Goal: Task Accomplishment & Management: Manage account settings

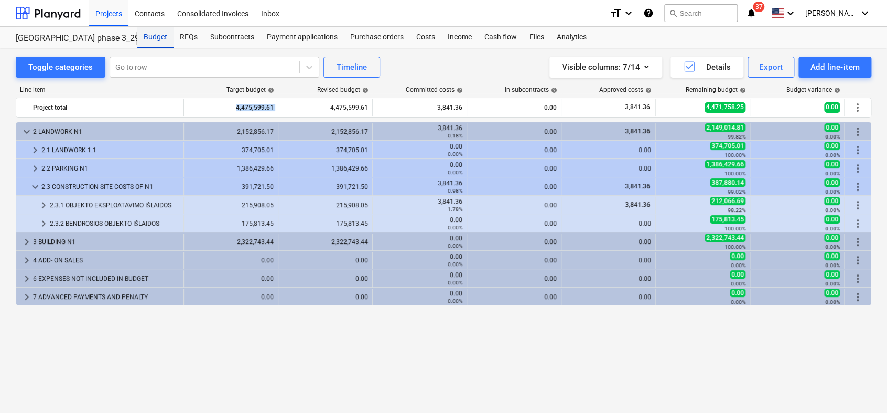
click at [158, 36] on div "Budget" at bounding box center [155, 37] width 36 height 21
click at [111, 14] on div "Projects" at bounding box center [108, 12] width 39 height 27
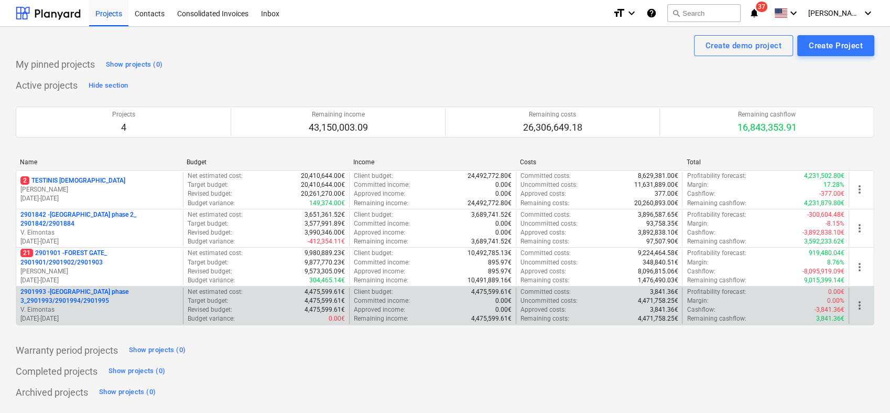
click at [101, 309] on p "V. Eimontas" at bounding box center [99, 309] width 158 height 9
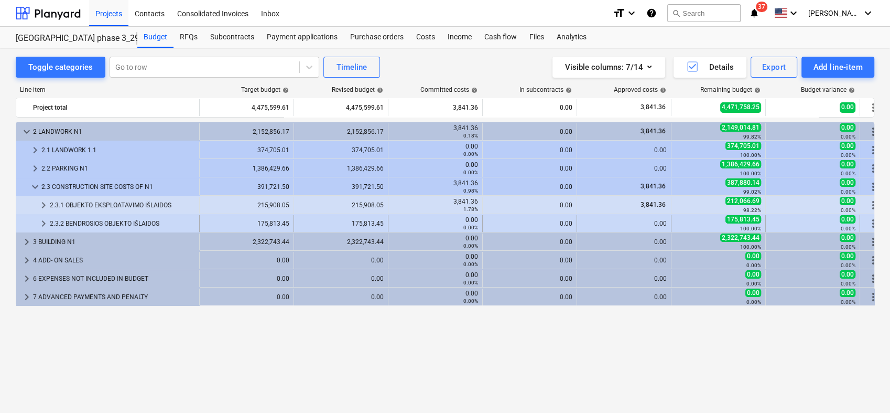
click at [39, 223] on span "keyboard_arrow_right" at bounding box center [43, 223] width 13 height 13
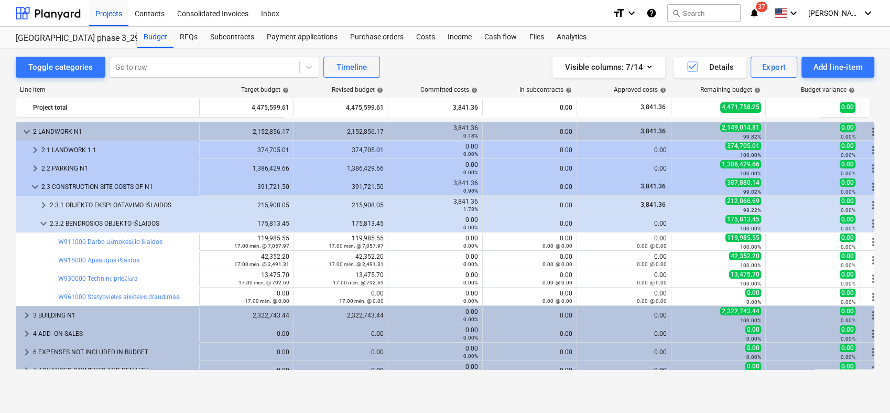
click at [39, 223] on span "keyboard_arrow_down" at bounding box center [43, 223] width 13 height 13
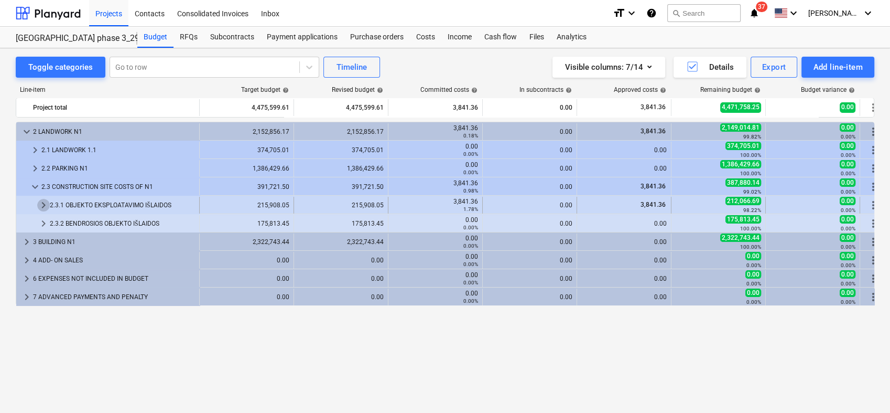
click at [41, 202] on span "keyboard_arrow_right" at bounding box center [43, 205] width 13 height 13
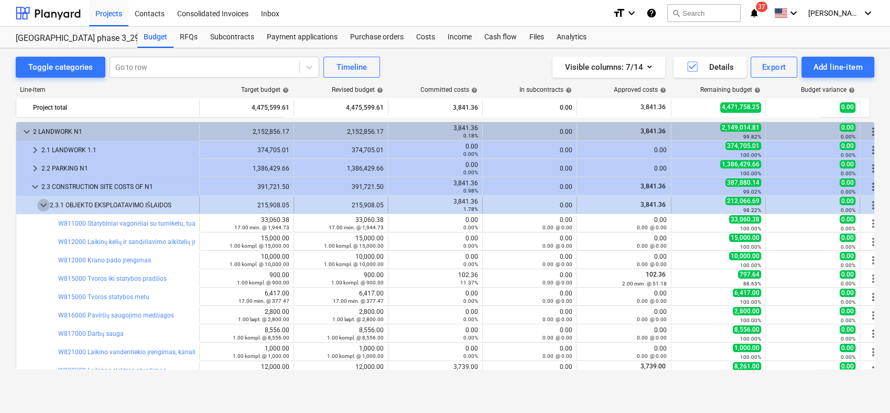
click at [38, 204] on span "keyboard_arrow_down" at bounding box center [43, 205] width 13 height 13
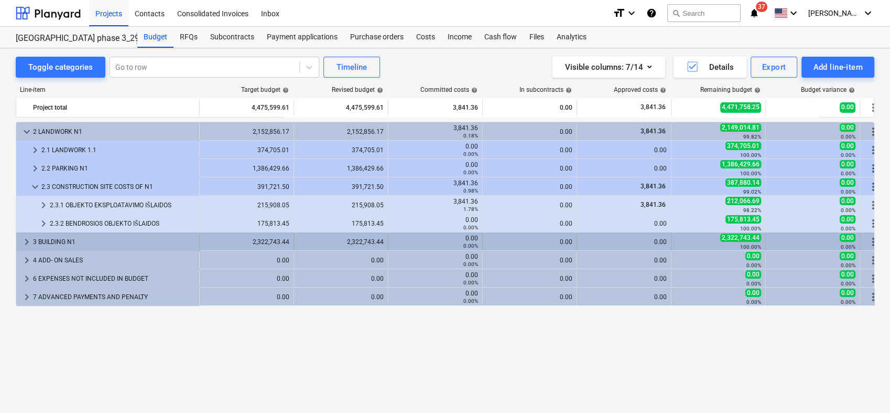
click at [27, 239] on span "keyboard_arrow_right" at bounding box center [26, 241] width 13 height 13
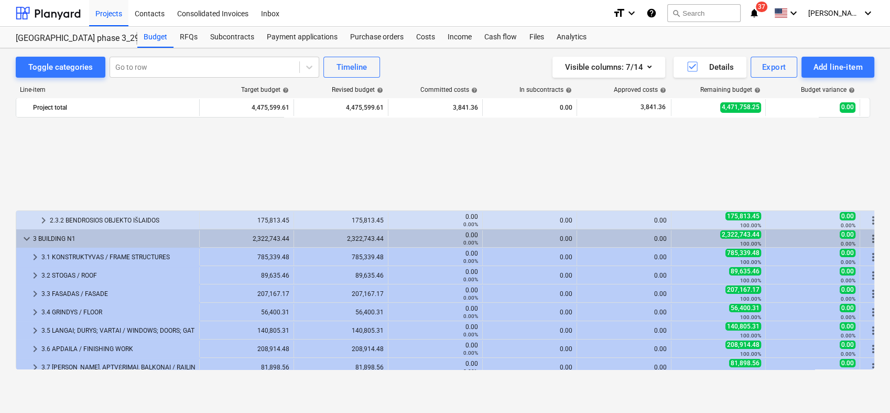
scroll to position [116, 0]
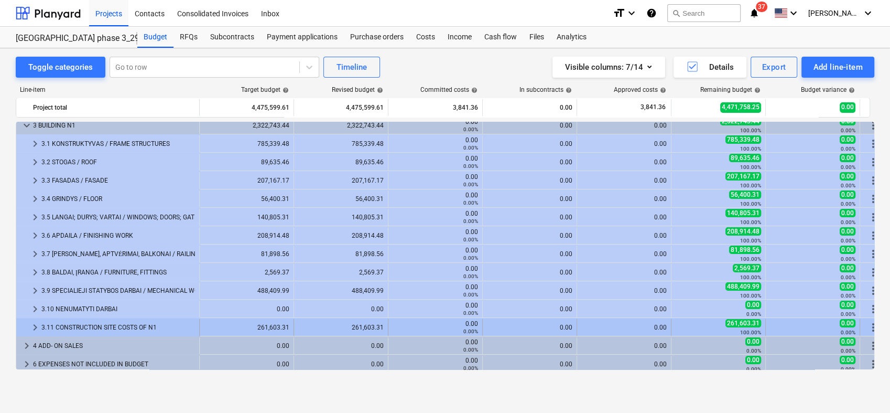
click at [32, 326] on span "keyboard_arrow_right" at bounding box center [35, 327] width 13 height 13
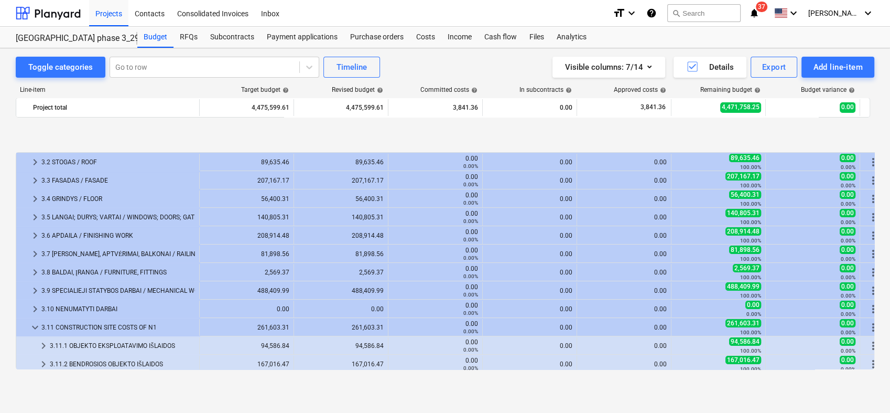
scroll to position [175, 0]
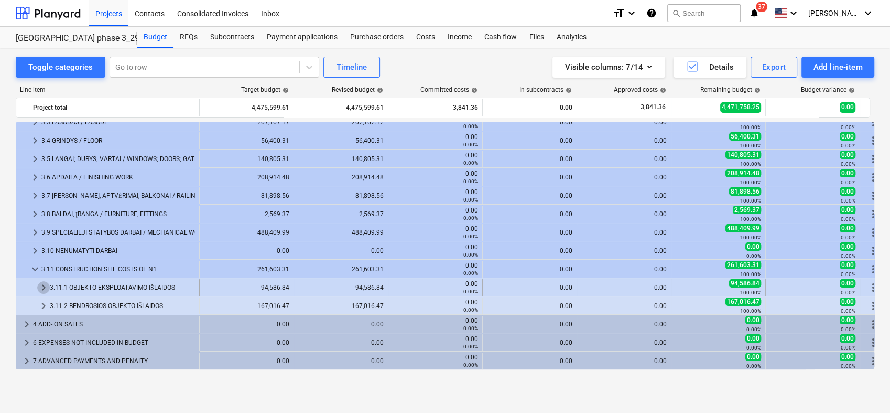
click at [42, 287] on span "keyboard_arrow_right" at bounding box center [43, 287] width 13 height 13
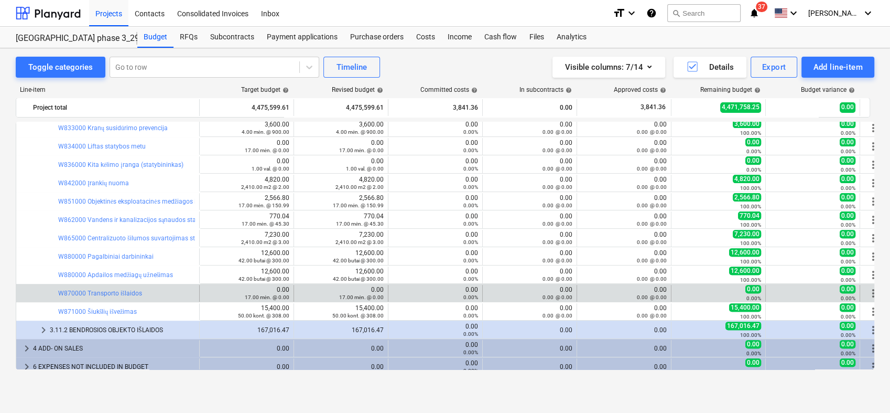
scroll to position [431, 0]
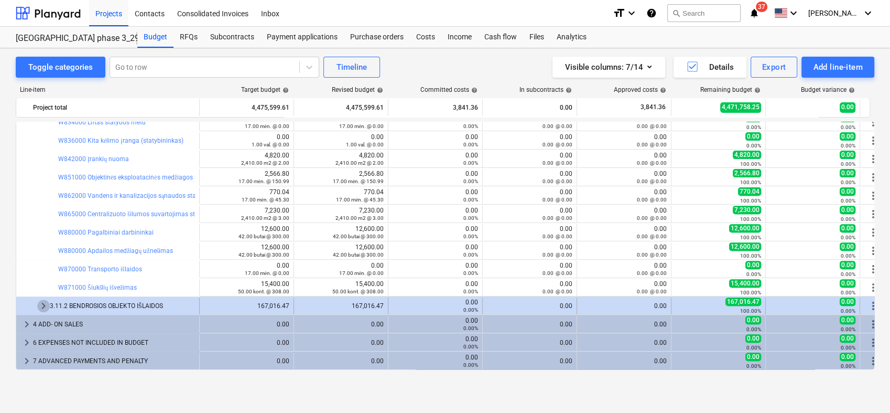
click at [42, 305] on span "keyboard_arrow_right" at bounding box center [43, 305] width 13 height 13
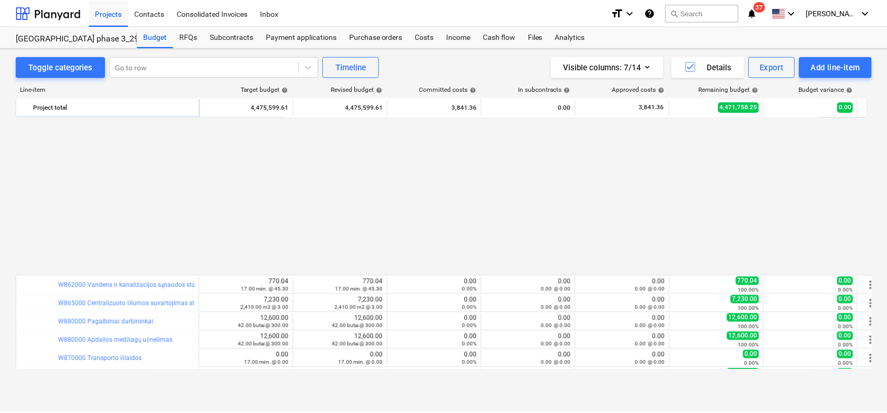
scroll to position [516, 0]
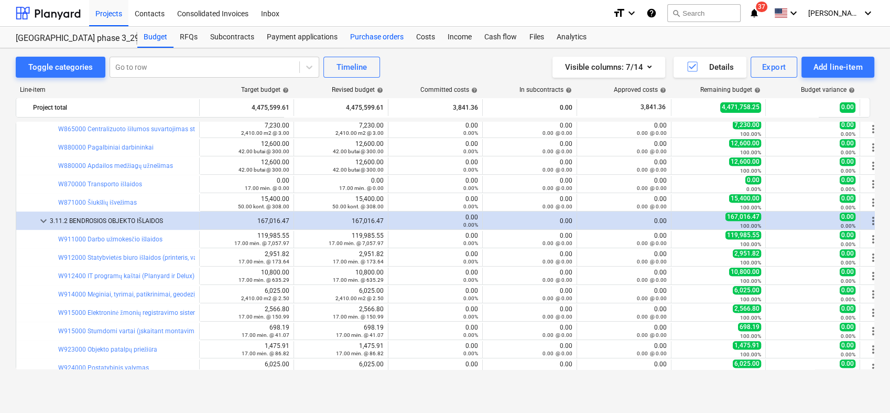
click at [387, 47] on div "Purchase orders" at bounding box center [377, 37] width 66 height 21
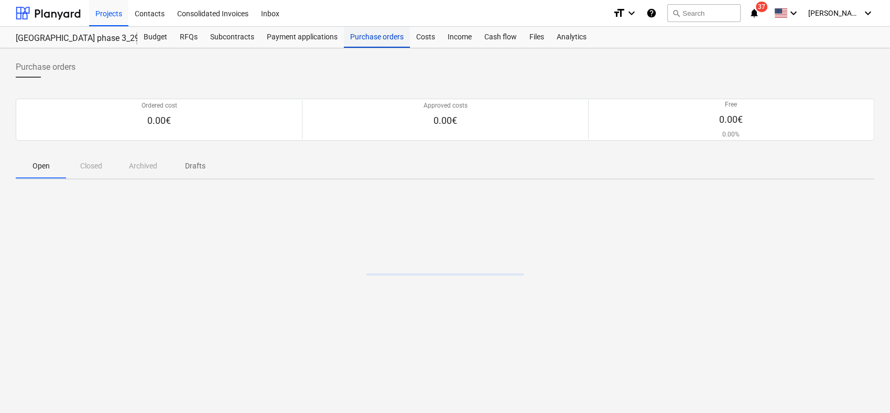
click at [387, 47] on div "Purchase orders" at bounding box center [377, 37] width 66 height 21
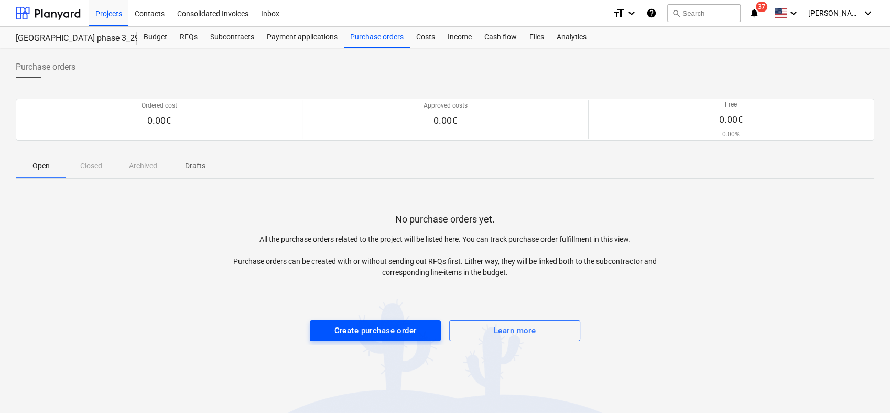
click at [363, 330] on div "Create purchase order" at bounding box center [375, 330] width 82 height 14
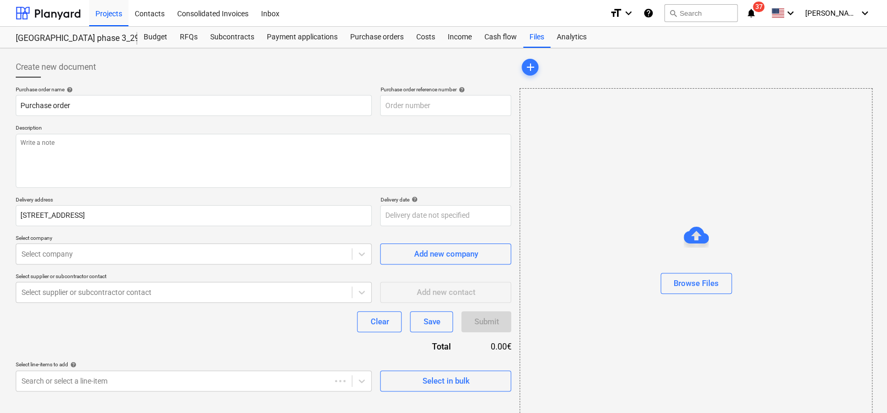
type textarea "x"
type input "2901993-PO-001"
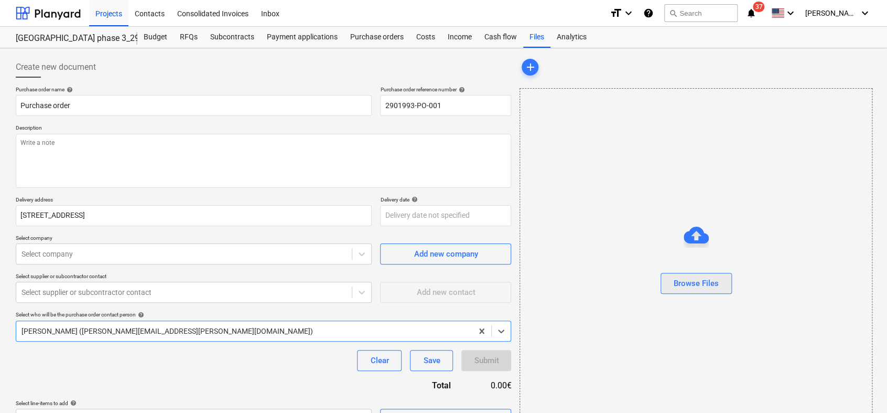
click at [708, 283] on div "Browse Files" at bounding box center [696, 283] width 45 height 14
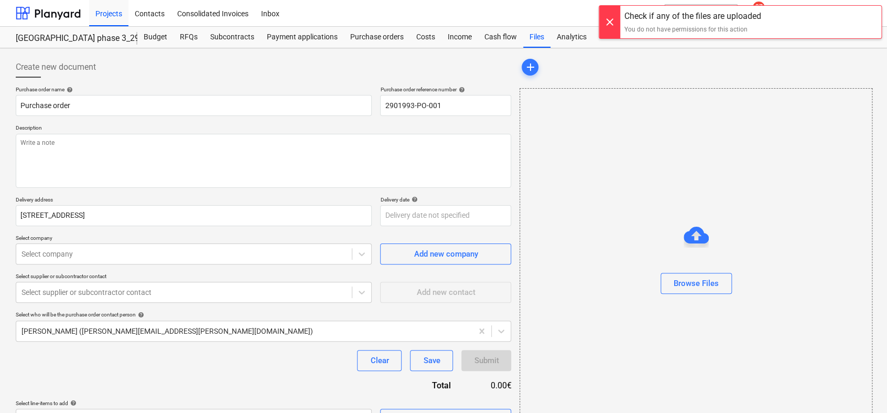
scroll to position [31, 0]
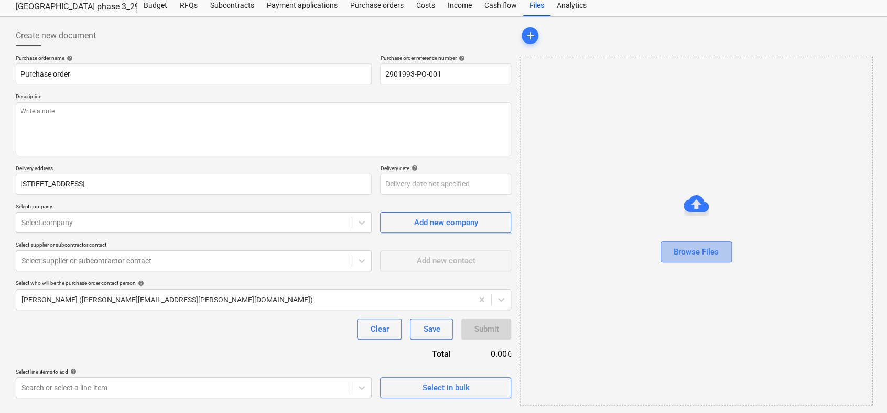
click at [704, 254] on div "Browse Files" at bounding box center [696, 252] width 45 height 14
click at [709, 251] on div "Browse Files" at bounding box center [696, 252] width 45 height 14
type textarea "x"
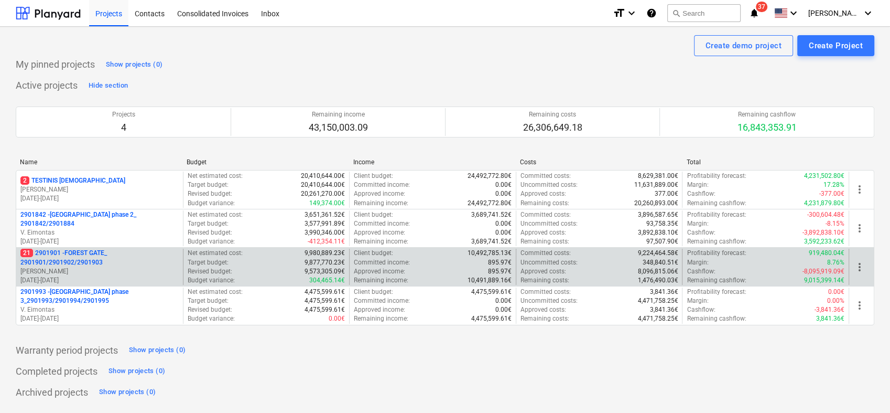
click at [106, 256] on p "21 2901901 - FOREST GATE_ 2901901/2901902/2901903" at bounding box center [99, 257] width 158 height 18
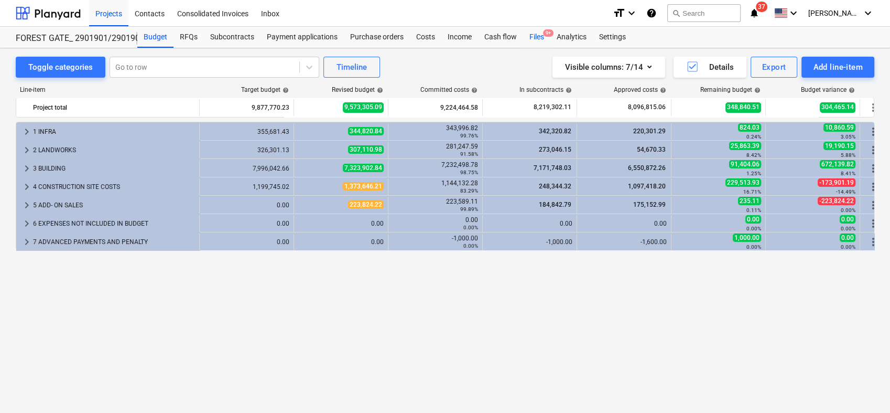
click at [539, 36] on div "Files 9+" at bounding box center [536, 37] width 27 height 21
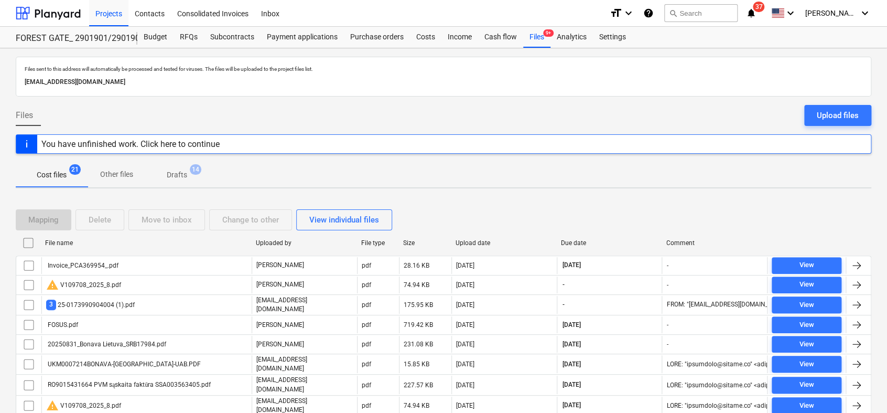
click at [176, 174] on p "Drafts" at bounding box center [177, 174] width 20 height 11
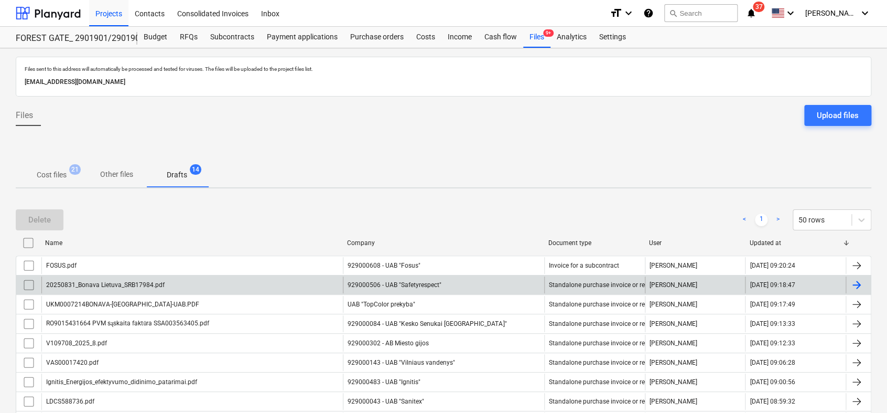
scroll to position [172, 0]
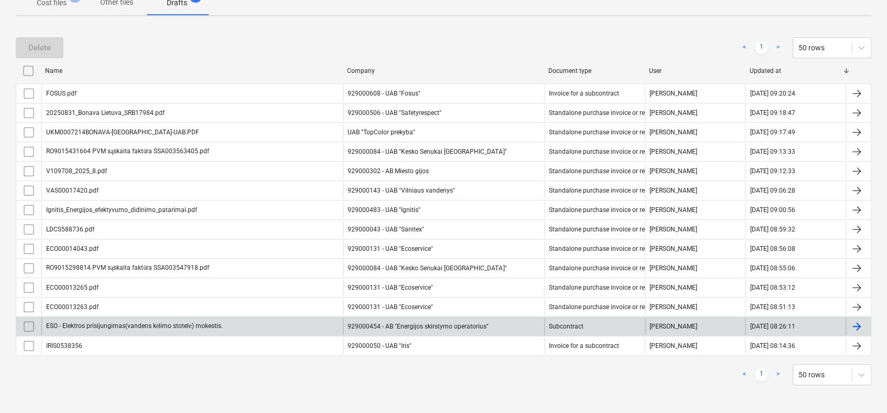
click at [856, 320] on div at bounding box center [856, 326] width 13 height 13
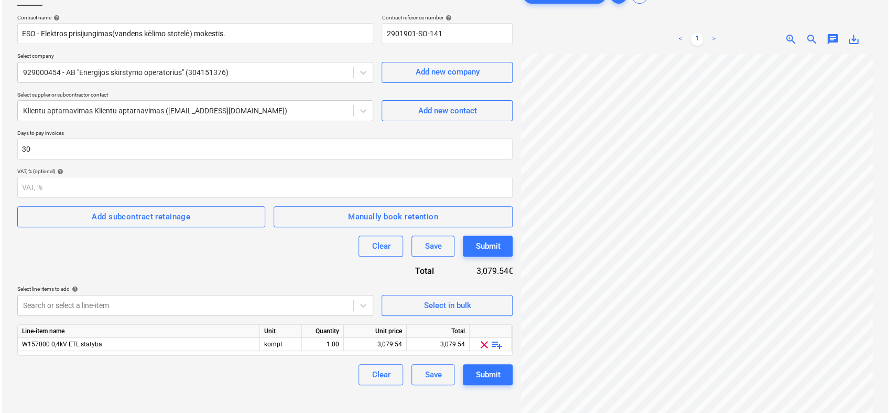
scroll to position [105, 0]
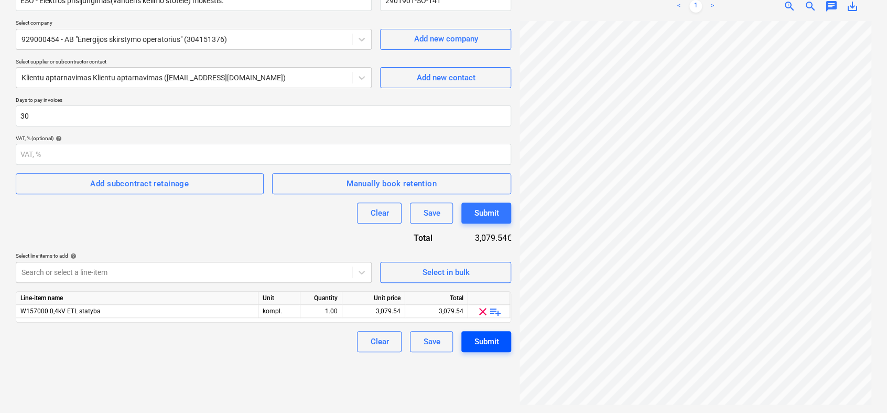
click at [478, 341] on div "Submit" at bounding box center [486, 341] width 25 height 14
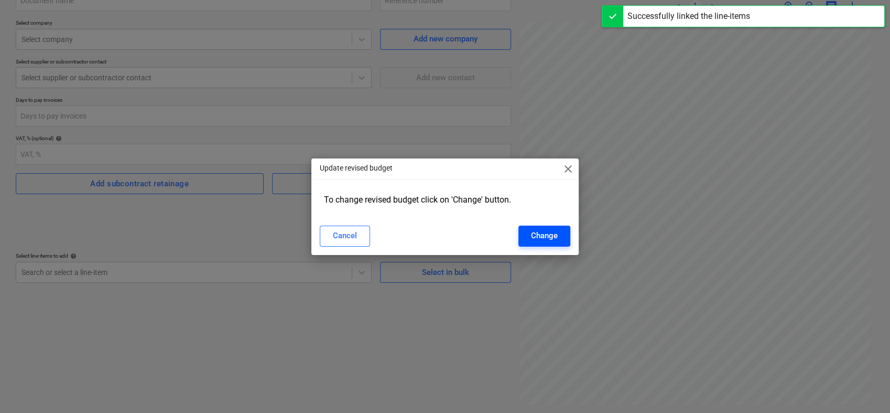
click at [543, 231] on div "Change" at bounding box center [544, 236] width 27 height 14
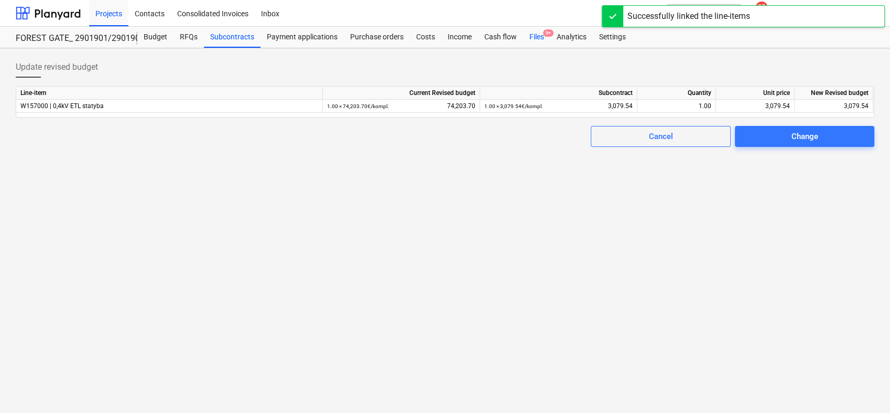
click at [533, 36] on div "Files 9+" at bounding box center [536, 37] width 27 height 21
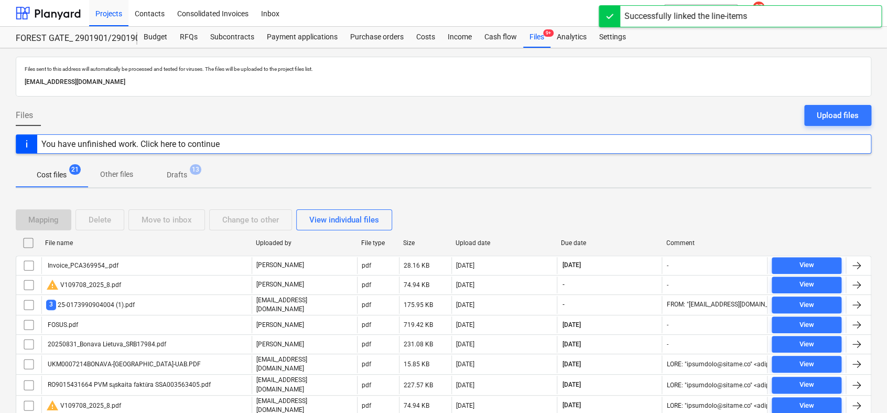
click at [172, 175] on p "Drafts" at bounding box center [177, 174] width 20 height 11
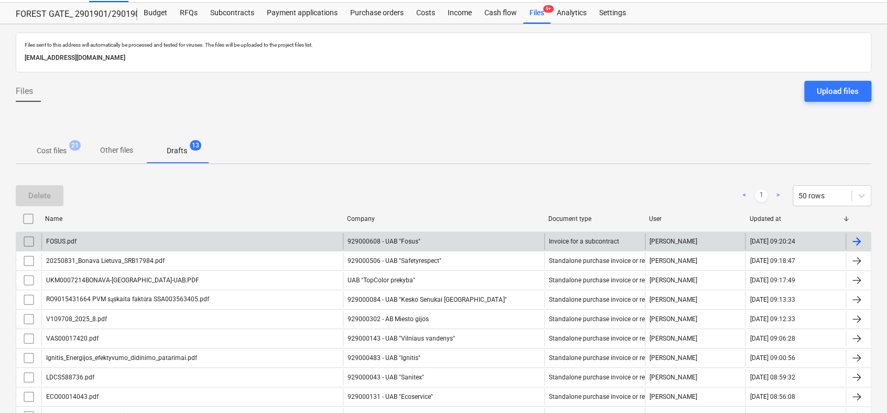
scroll to position [153, 0]
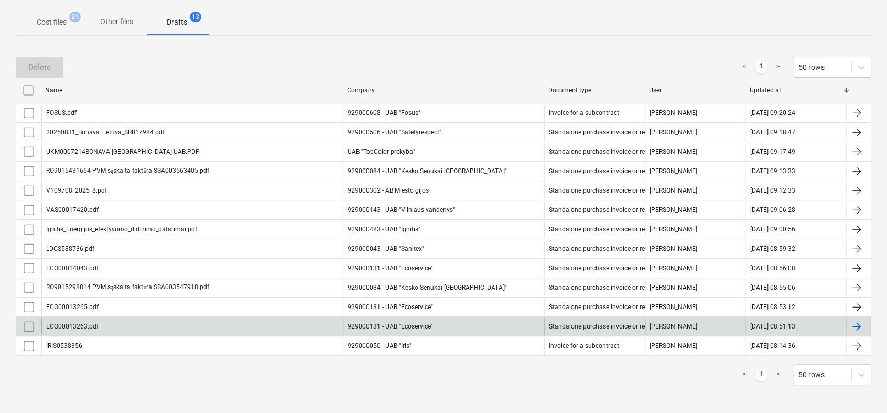
click at [862, 320] on div at bounding box center [856, 326] width 13 height 13
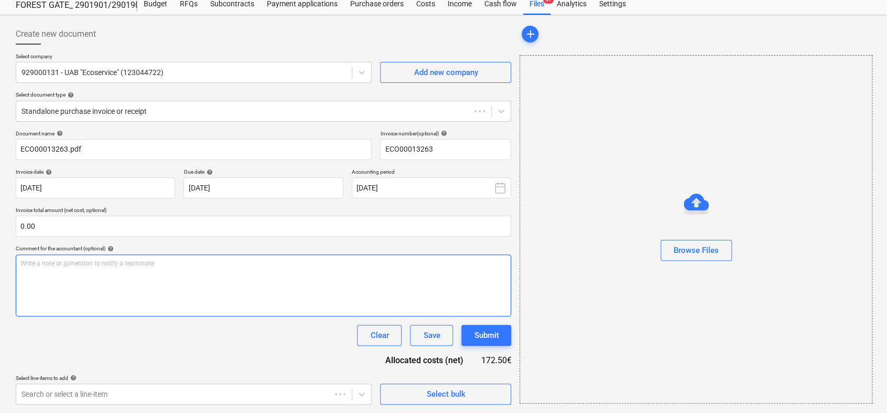
type input "ECO00013263"
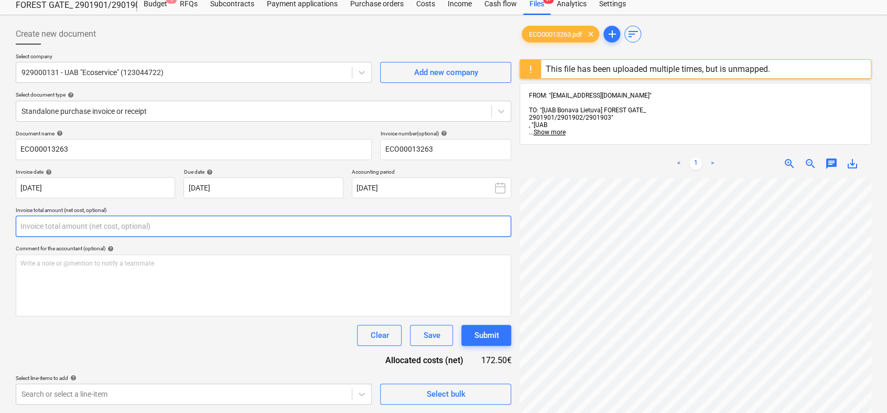
click at [180, 231] on input "text" at bounding box center [263, 225] width 495 height 21
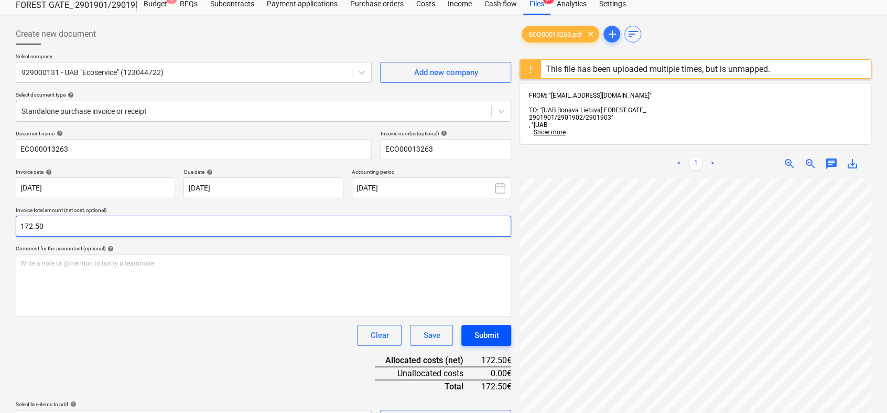
type input "172.50"
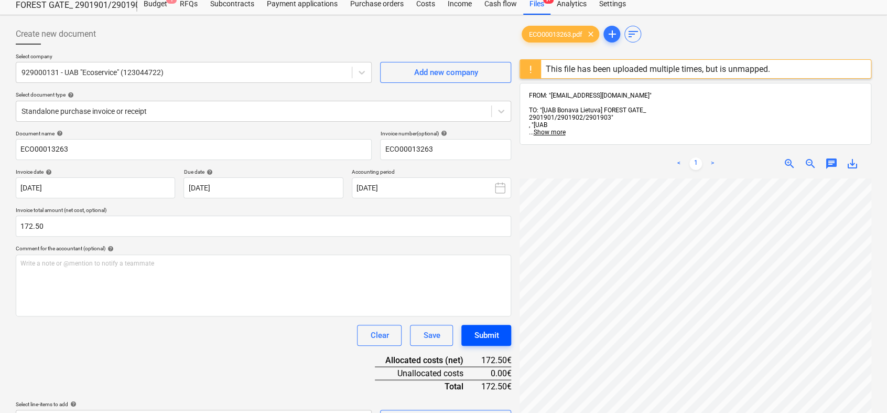
click at [482, 332] on div "Submit" at bounding box center [486, 335] width 25 height 14
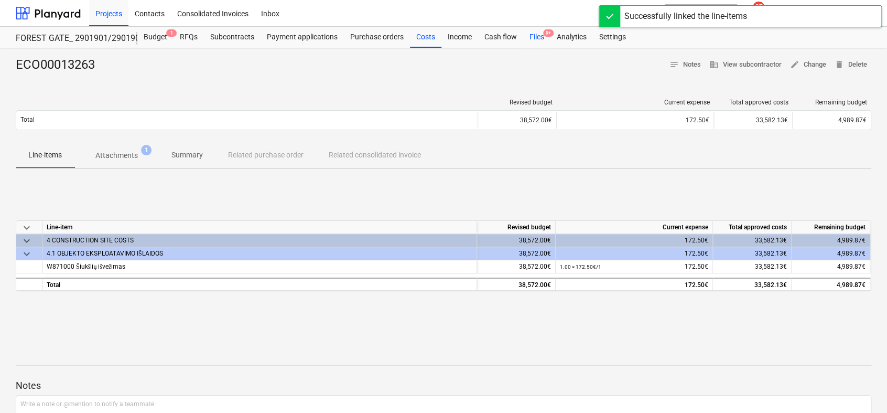
click at [539, 34] on div "Files 9+" at bounding box center [536, 37] width 27 height 21
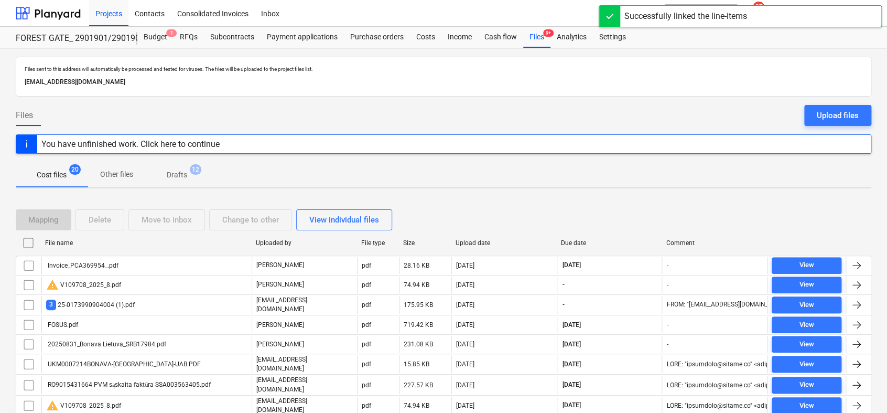
click at [179, 177] on p "Drafts" at bounding box center [177, 174] width 20 height 11
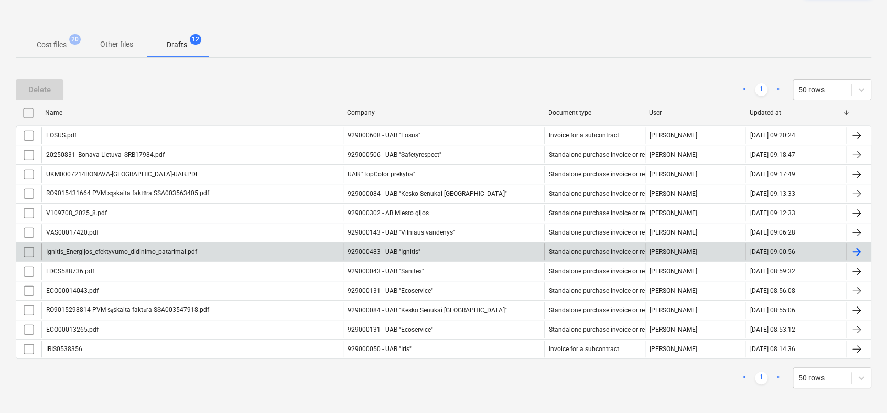
scroll to position [134, 0]
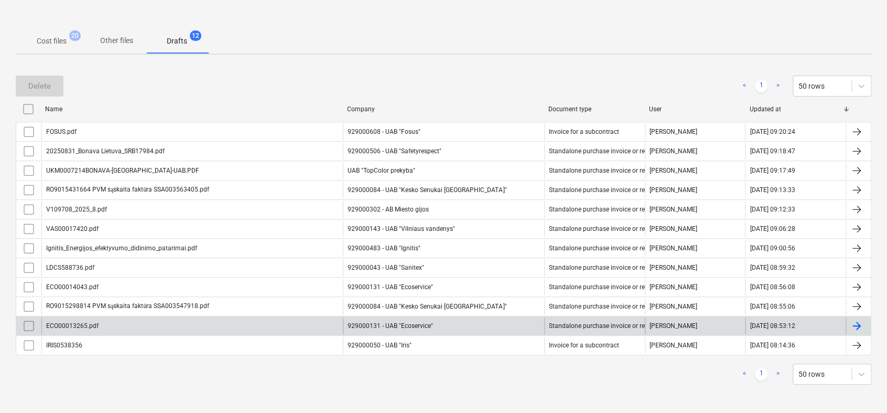
click at [856, 323] on div at bounding box center [856, 325] width 13 height 13
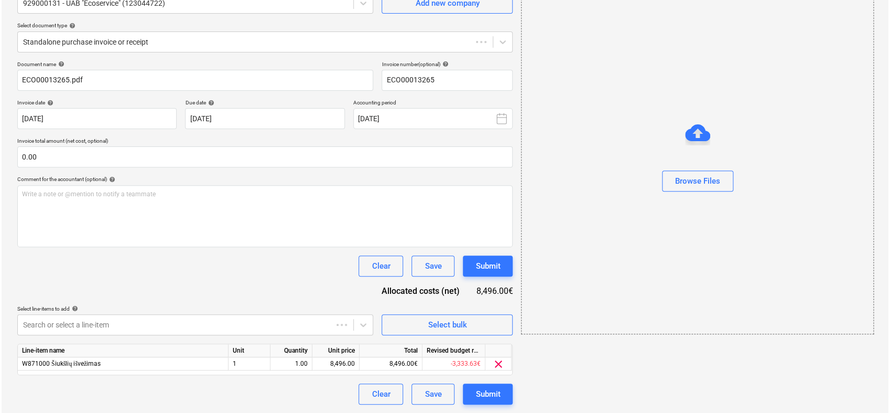
scroll to position [33, 0]
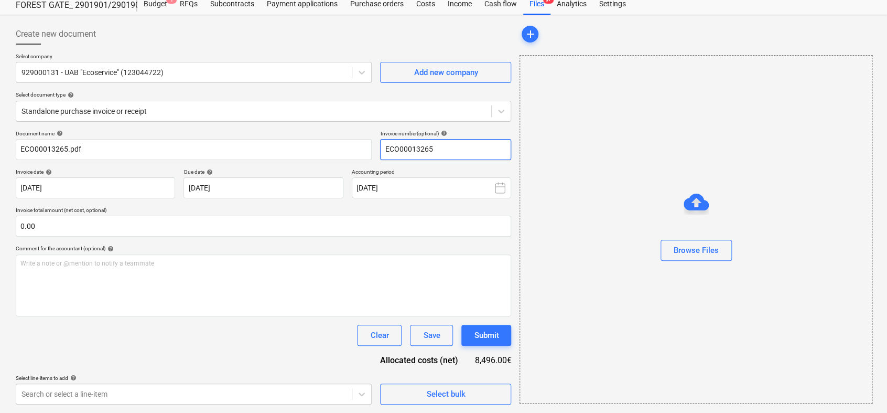
type input "ECO00013265"
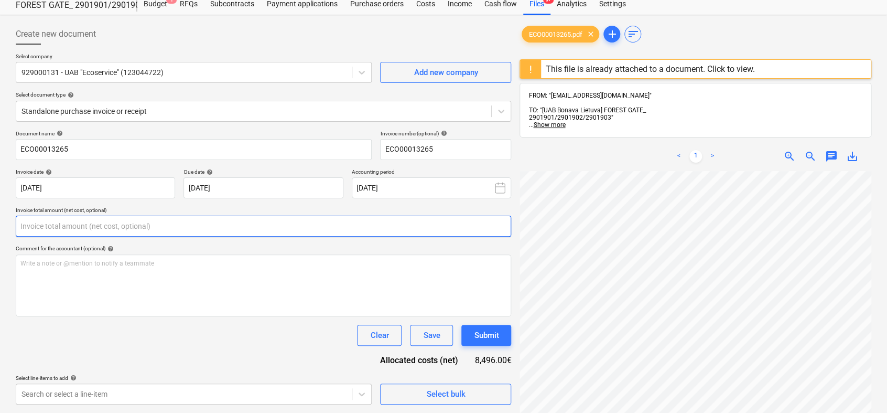
click at [136, 222] on input "text" at bounding box center [263, 225] width 495 height 21
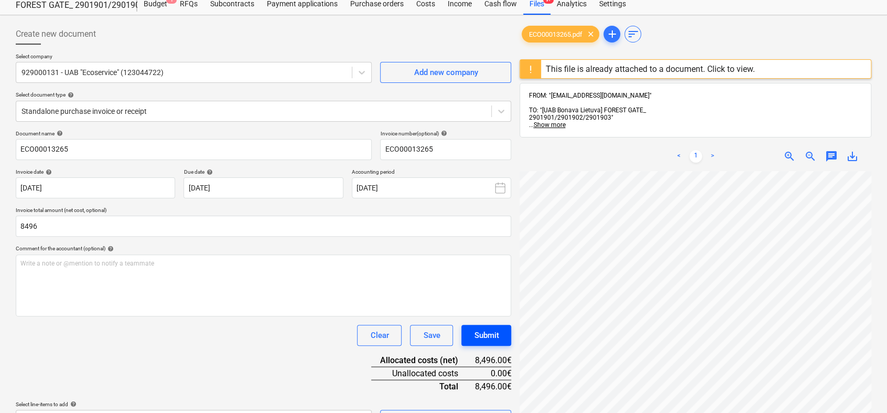
type input "8,496.00"
click at [499, 331] on button "Submit" at bounding box center [486, 334] width 50 height 21
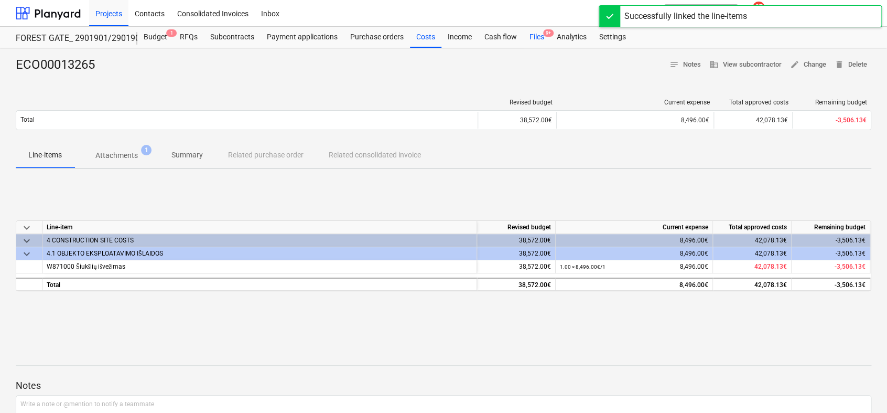
click at [537, 38] on div "Files 9+" at bounding box center [536, 37] width 27 height 21
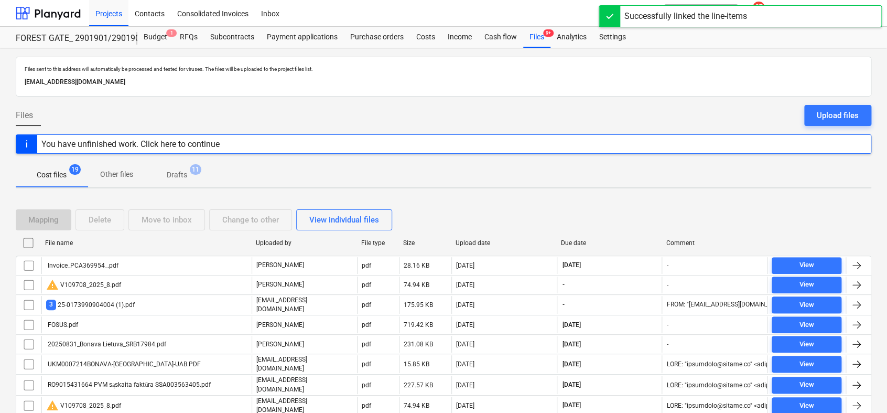
click at [172, 174] on p "Drafts" at bounding box center [177, 174] width 20 height 11
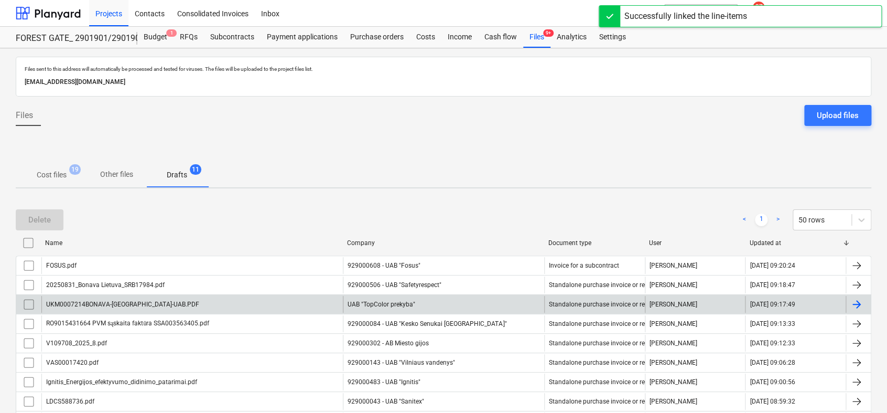
scroll to position [114, 0]
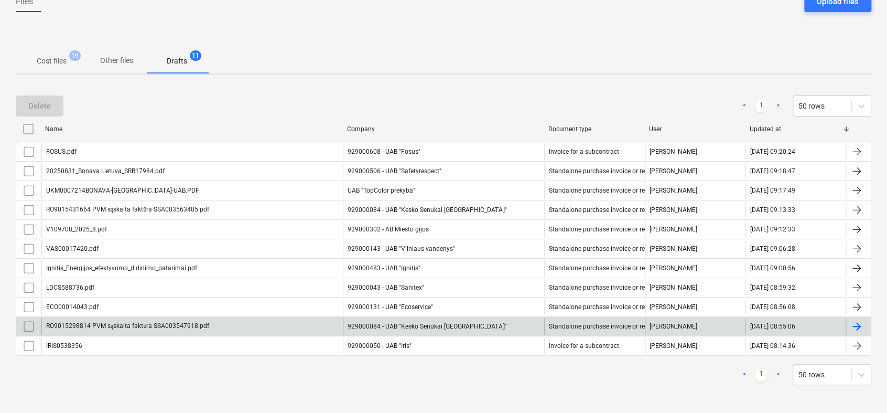
click at [856, 320] on div at bounding box center [856, 326] width 13 height 13
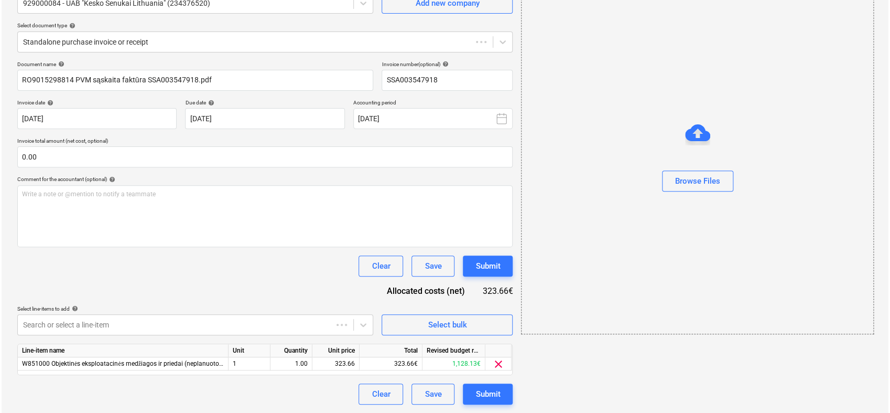
scroll to position [33, 0]
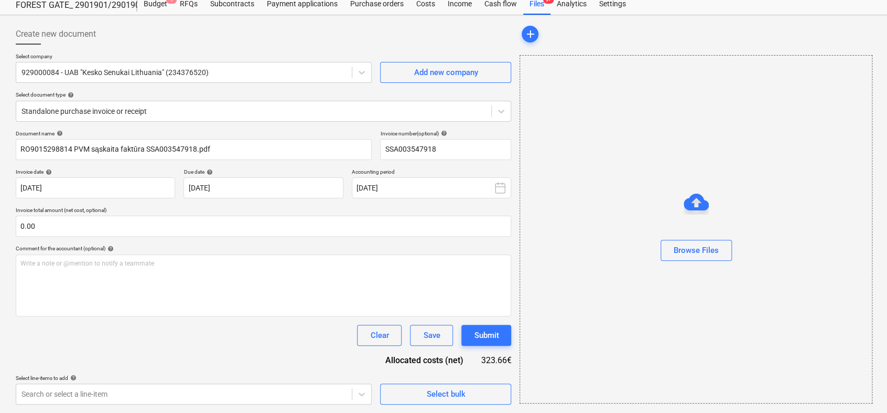
type input "SSA003547918"
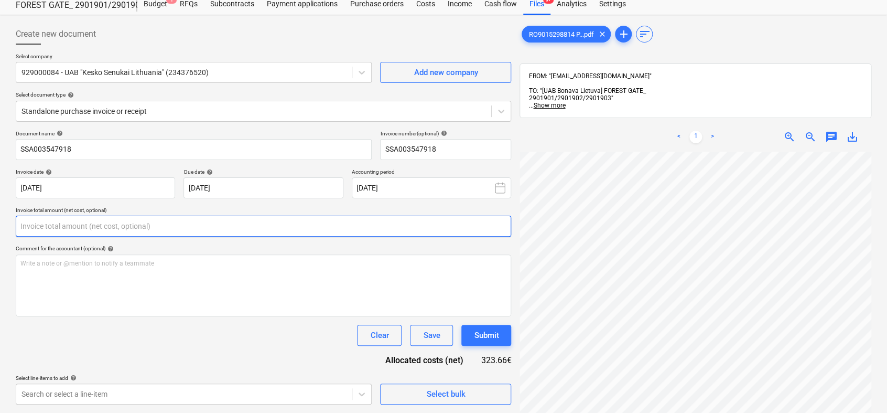
click at [103, 227] on input "text" at bounding box center [263, 225] width 495 height 21
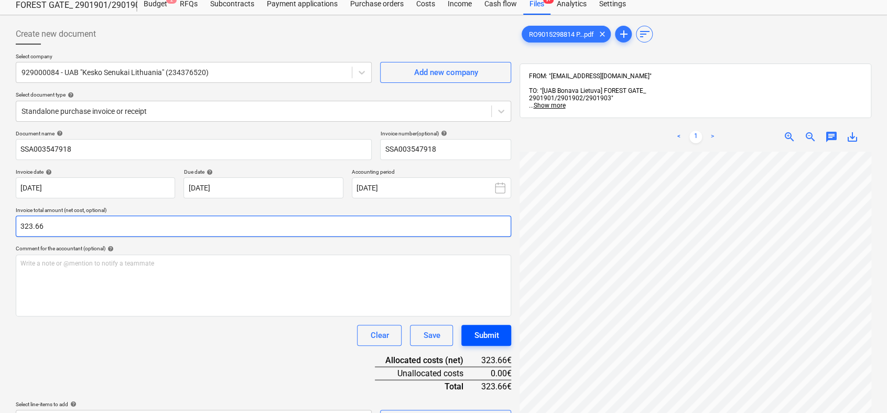
type input "323.66"
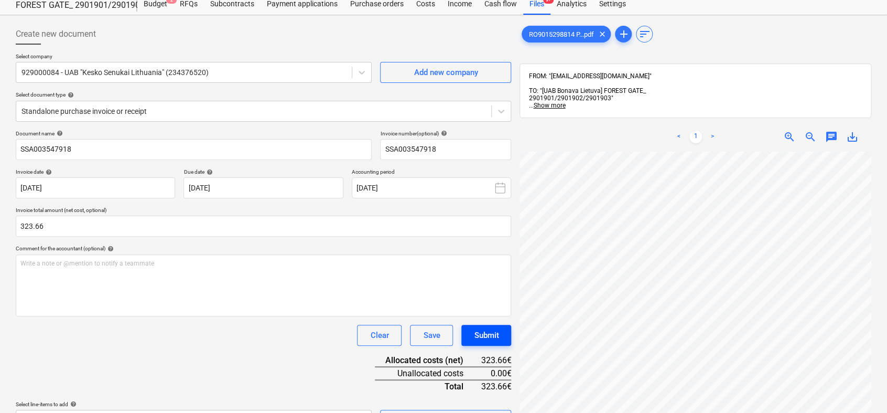
click at [503, 335] on button "Submit" at bounding box center [486, 334] width 50 height 21
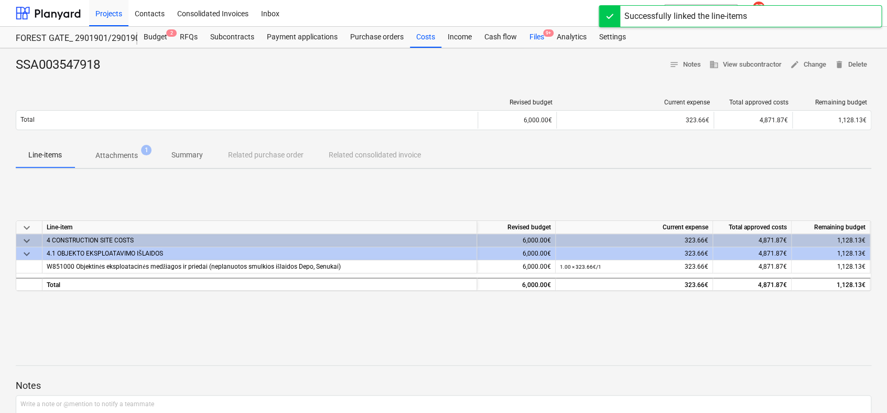
click at [529, 32] on div "Files 9+" at bounding box center [536, 37] width 27 height 21
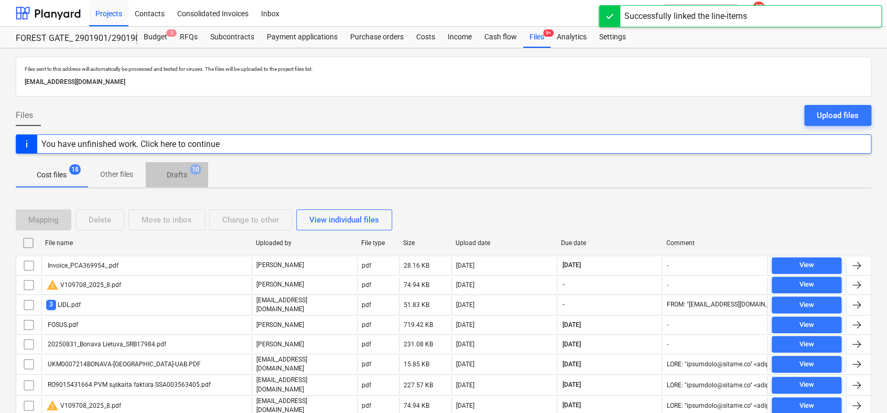
click at [182, 172] on p "Drafts" at bounding box center [177, 174] width 20 height 11
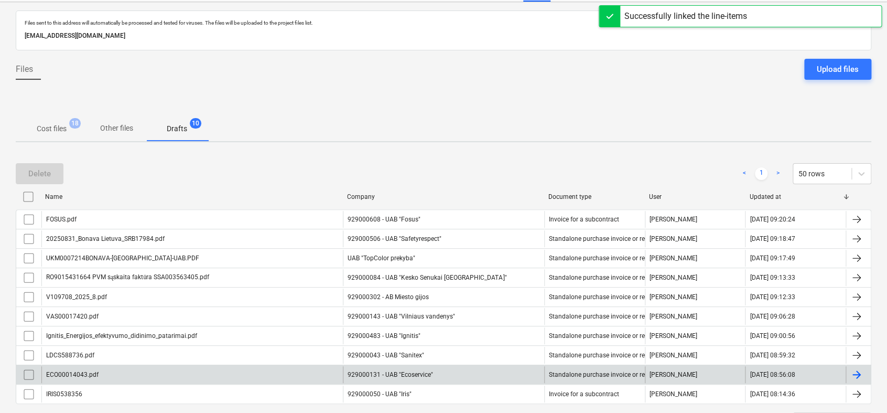
scroll to position [95, 0]
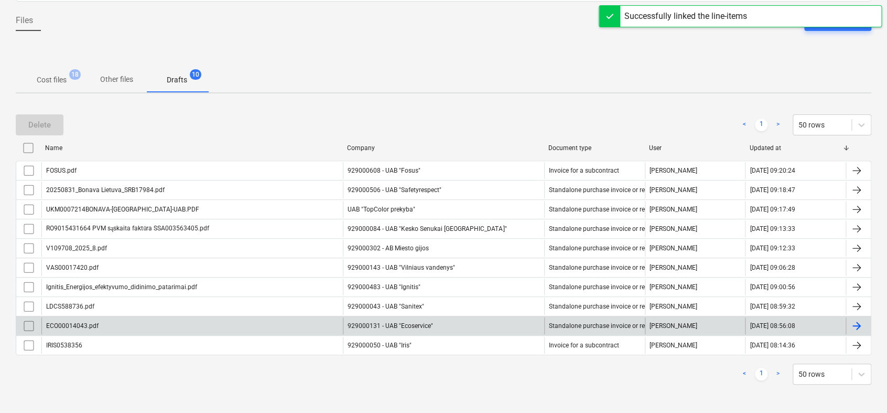
click at [860, 326] on div at bounding box center [856, 325] width 13 height 13
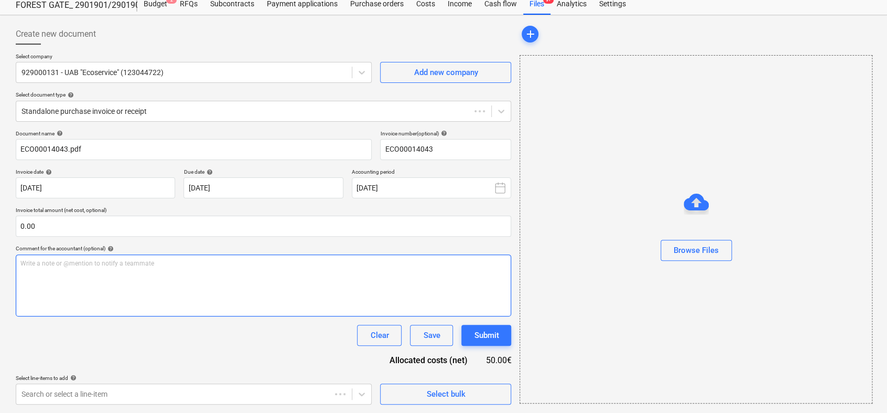
type input "ECO00014043"
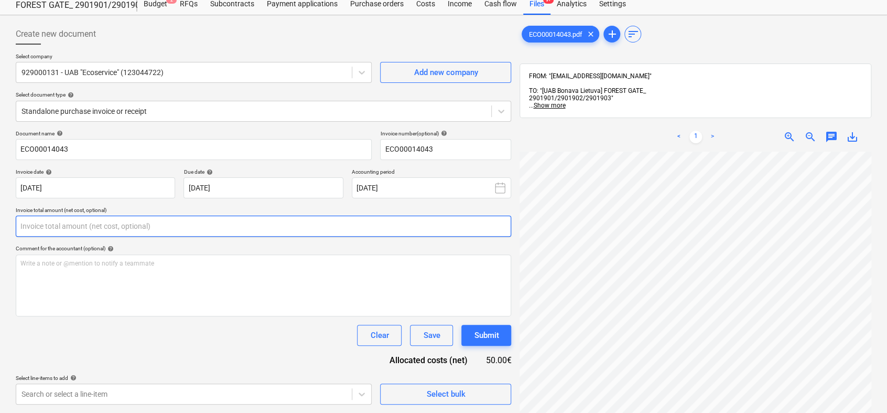
click at [147, 228] on input "text" at bounding box center [263, 225] width 495 height 21
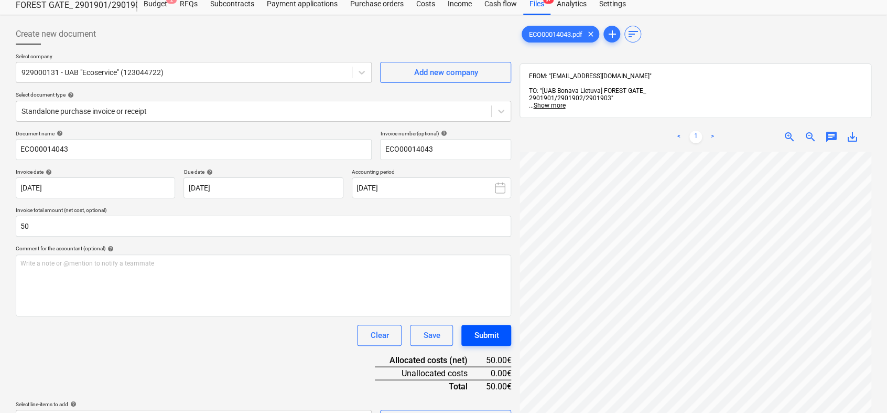
type input "50.00"
click at [485, 336] on div "Submit" at bounding box center [486, 335] width 25 height 14
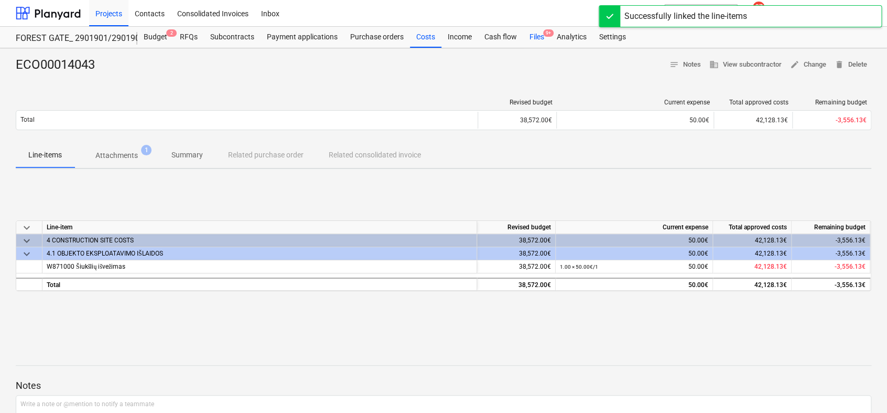
click at [537, 39] on div "Files 9+" at bounding box center [536, 37] width 27 height 21
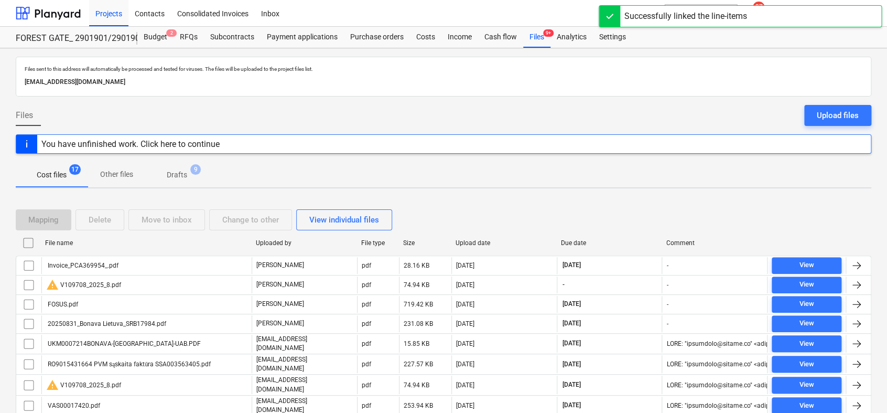
click at [181, 175] on p "Drafts" at bounding box center [177, 174] width 20 height 11
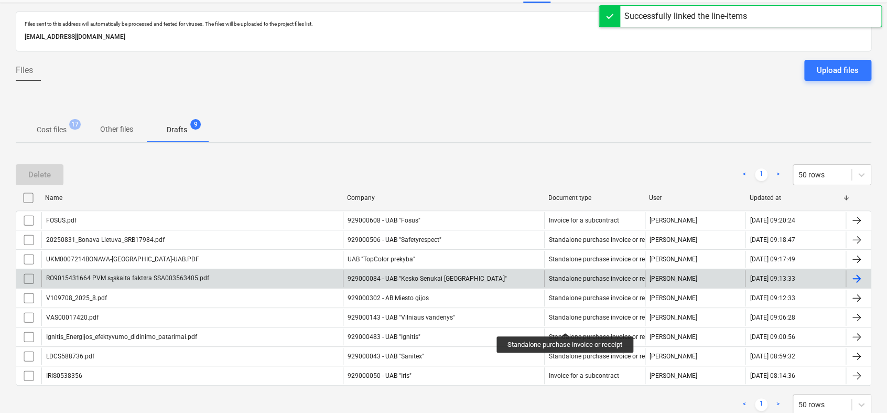
scroll to position [75, 0]
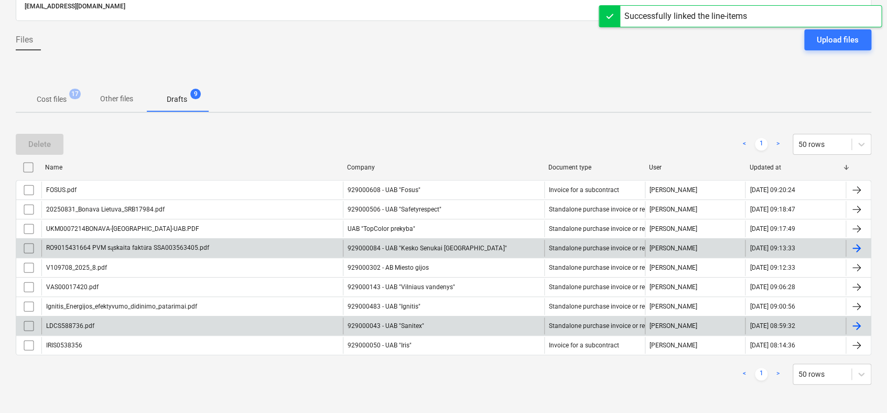
click at [863, 323] on div at bounding box center [858, 325] width 25 height 17
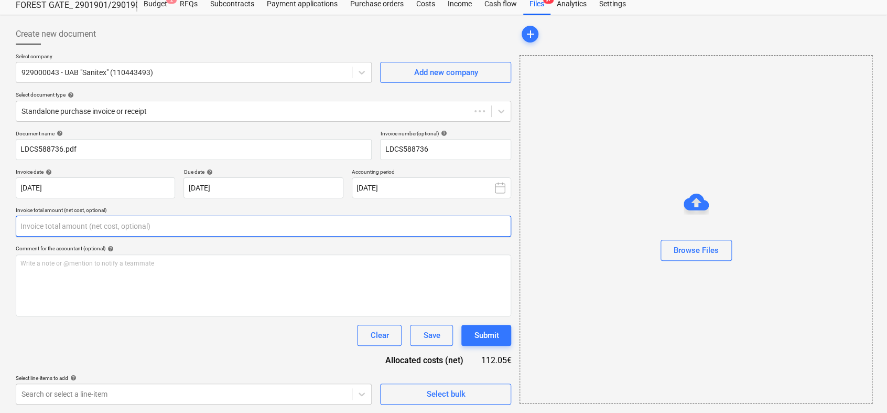
click at [77, 231] on input "text" at bounding box center [263, 225] width 495 height 21
type input "LDCS588736"
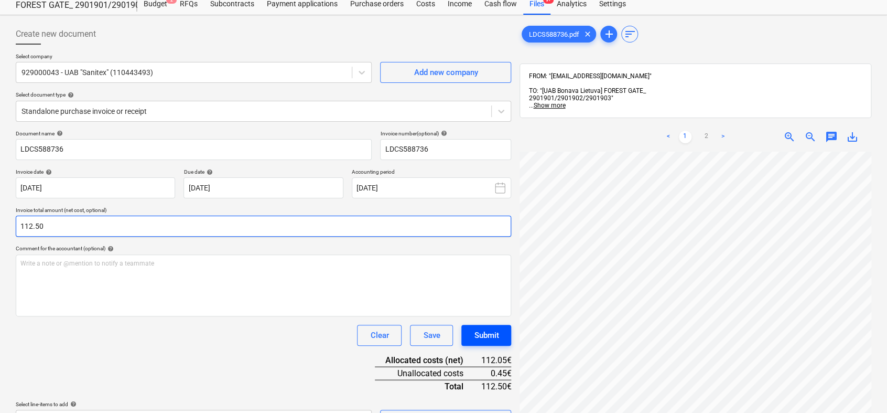
type input "112.50"
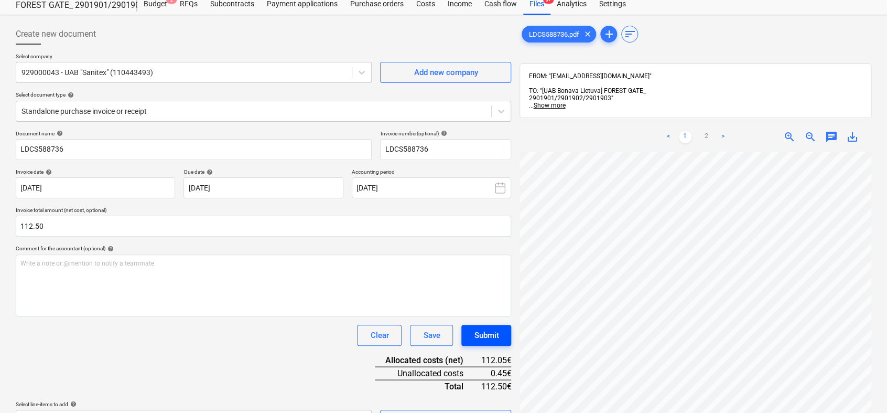
click at [497, 333] on div "Submit" at bounding box center [486, 335] width 25 height 14
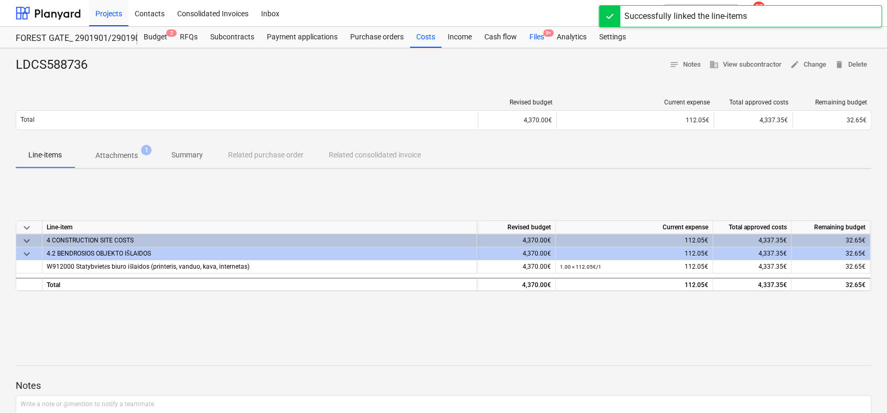
click at [535, 37] on div "Files 9+" at bounding box center [536, 37] width 27 height 21
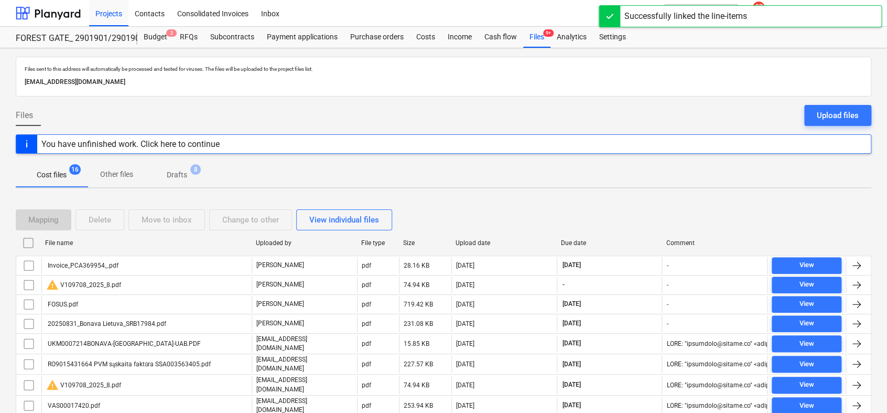
click at [172, 170] on p "Drafts" at bounding box center [177, 174] width 20 height 11
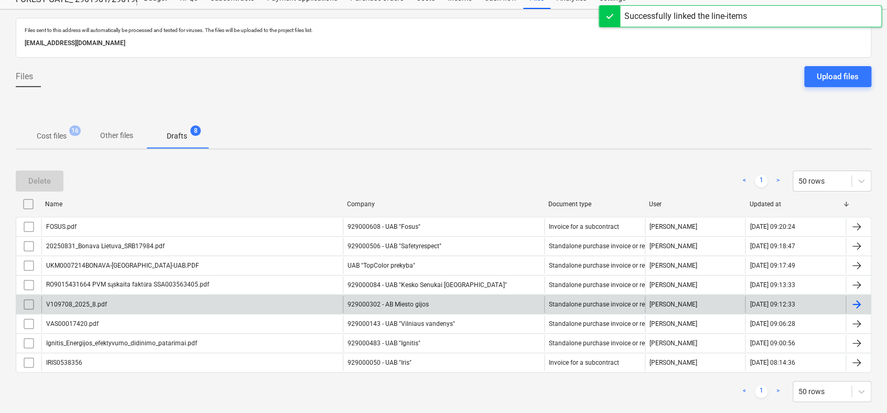
scroll to position [56, 0]
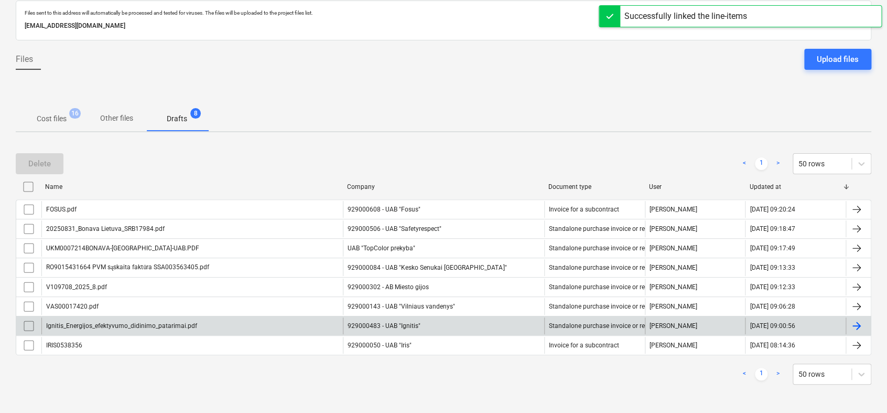
click at [863, 323] on div at bounding box center [858, 325] width 25 height 17
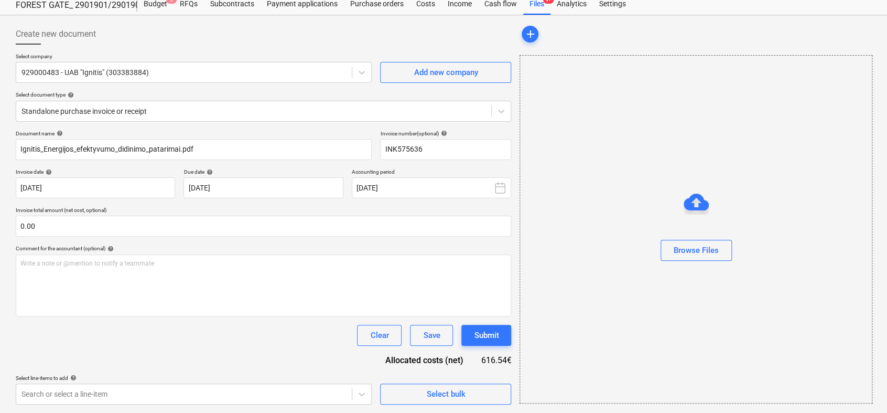
type input "INK575636"
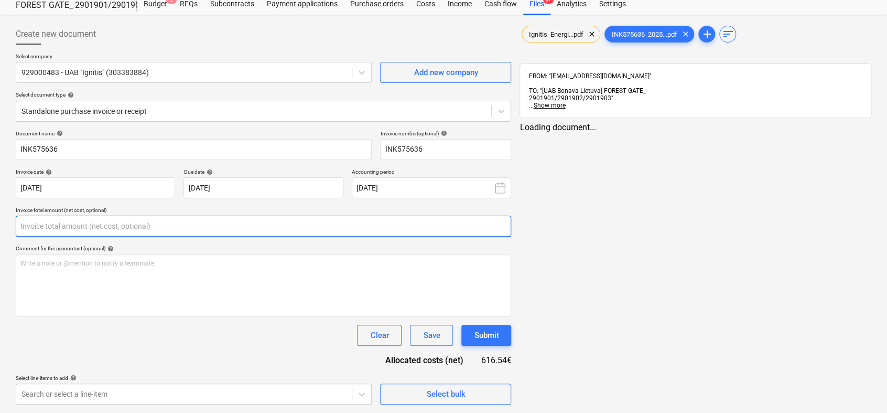
click at [222, 225] on input "text" at bounding box center [263, 225] width 495 height 21
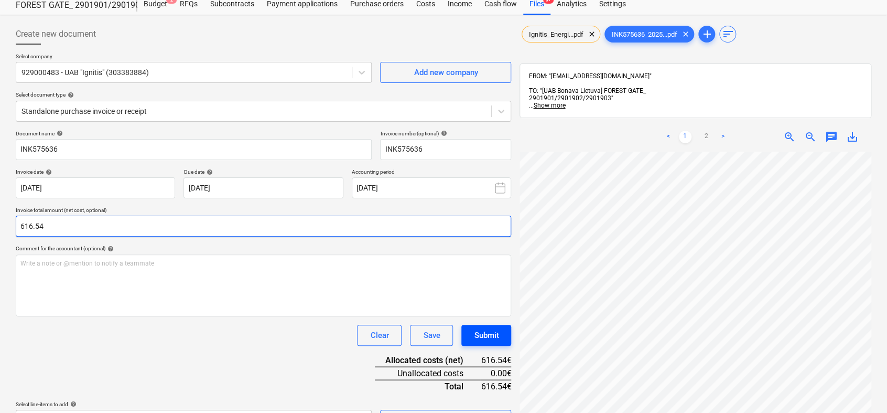
type input "616.54"
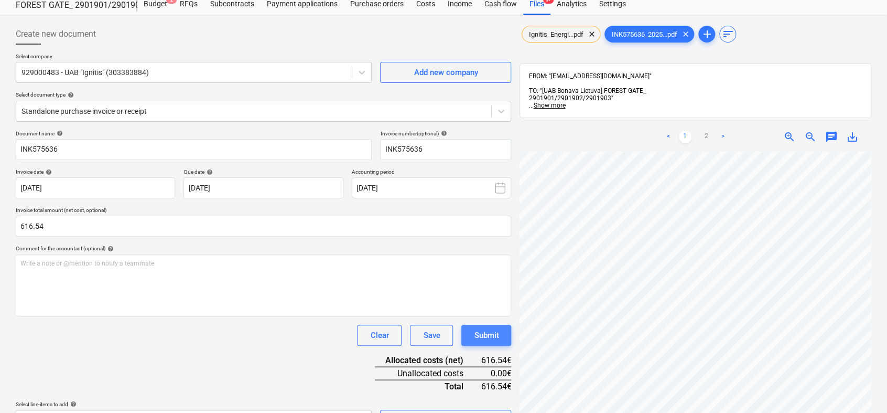
click at [486, 336] on div "Submit" at bounding box center [486, 335] width 25 height 14
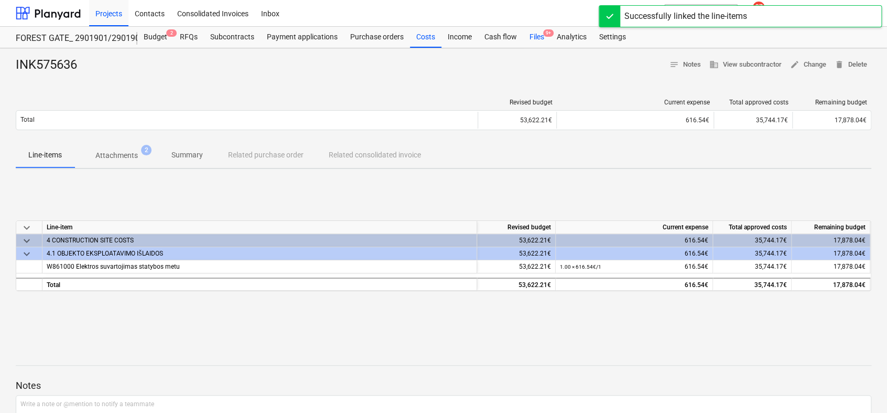
click at [537, 39] on div "Files 9+" at bounding box center [536, 37] width 27 height 21
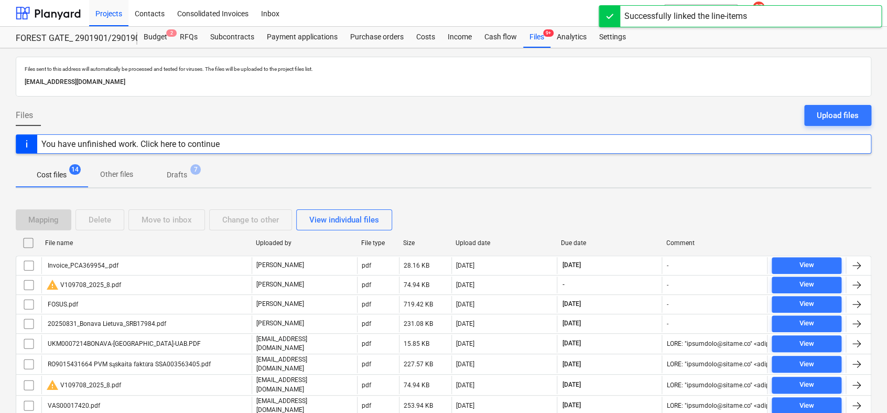
click at [180, 169] on span "Drafts 7" at bounding box center [177, 174] width 62 height 19
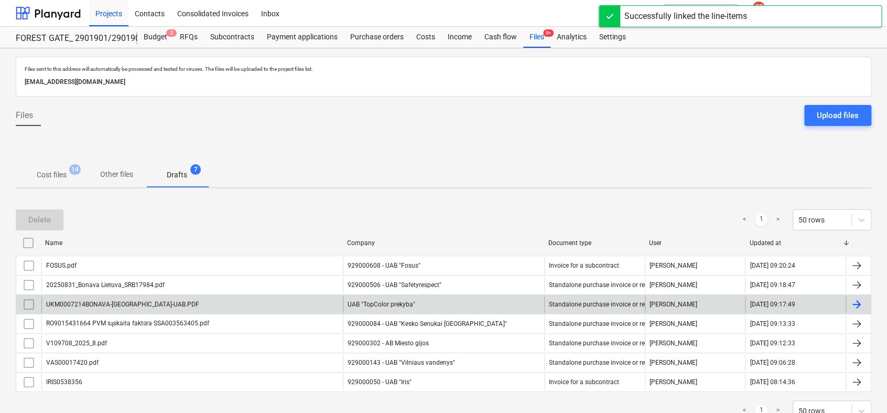
scroll to position [37, 0]
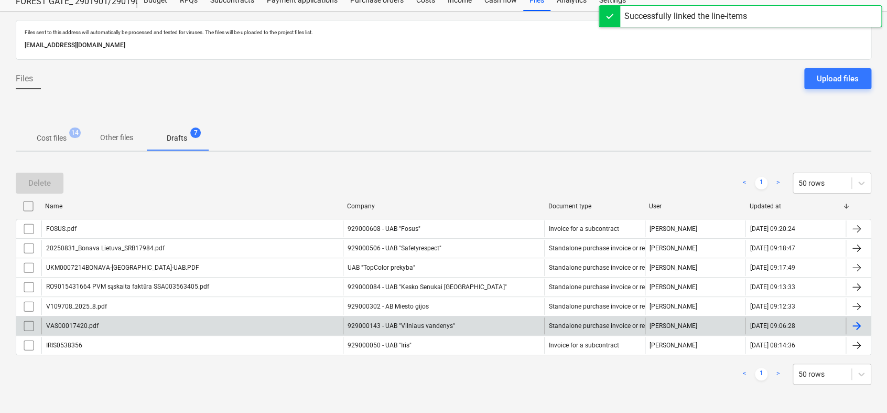
click at [856, 321] on div at bounding box center [856, 325] width 13 height 13
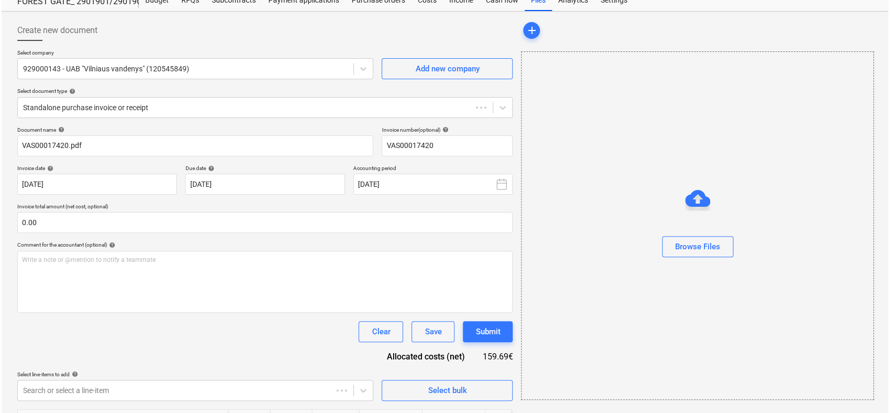
scroll to position [33, 0]
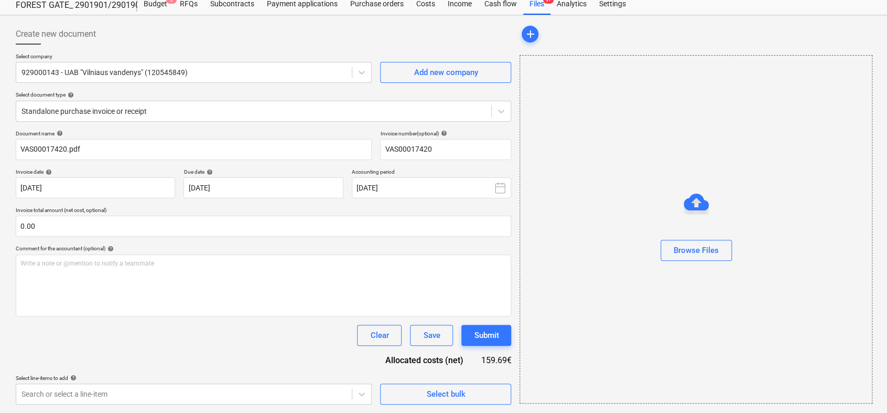
type input "VAS00017420"
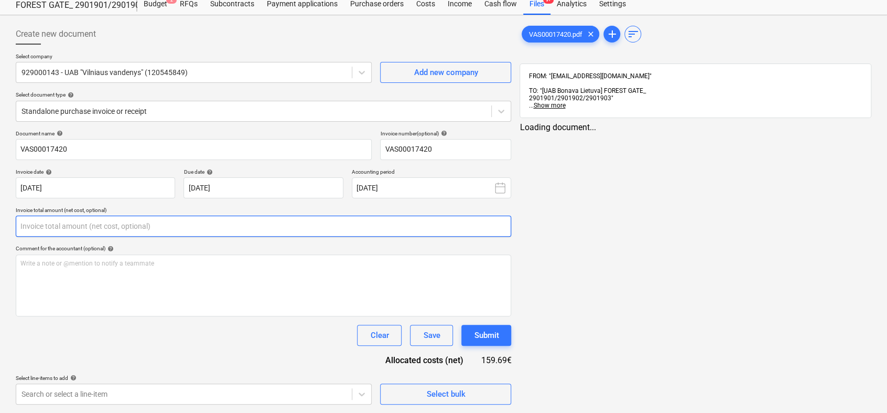
click at [98, 218] on input "text" at bounding box center [263, 225] width 495 height 21
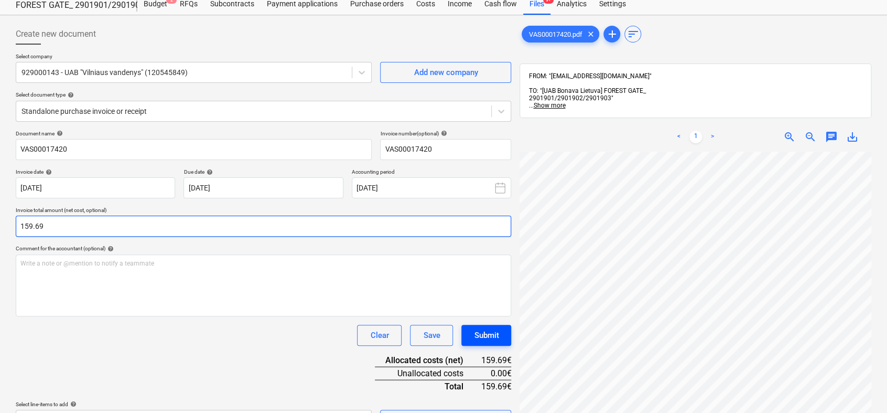
type input "159.69"
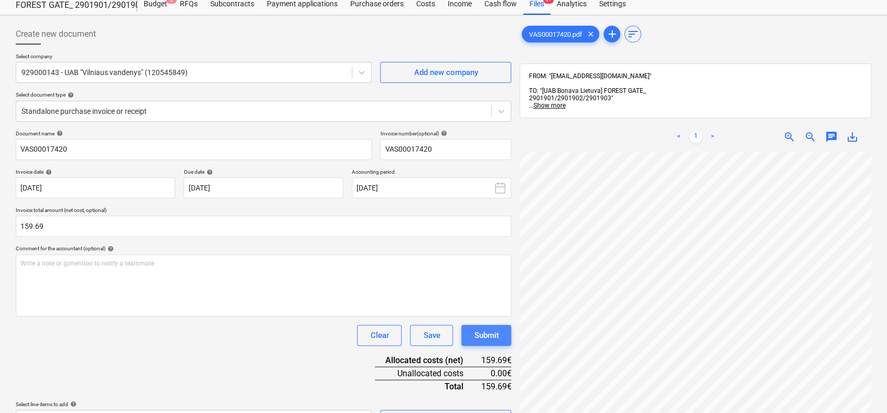
click at [496, 339] on div "Submit" at bounding box center [486, 335] width 25 height 14
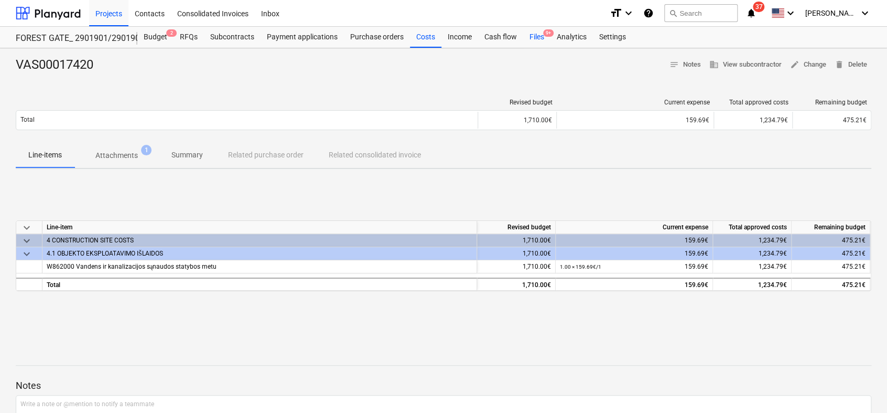
click at [539, 38] on div "Files 9+" at bounding box center [536, 37] width 27 height 21
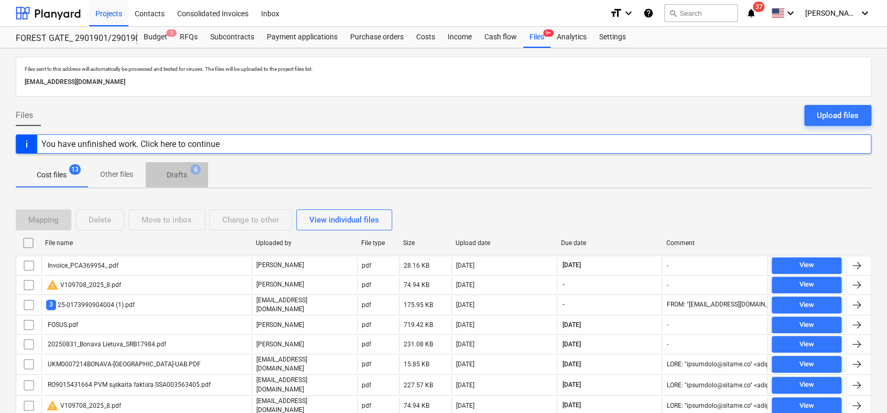
click at [178, 173] on p "Drafts" at bounding box center [177, 174] width 20 height 11
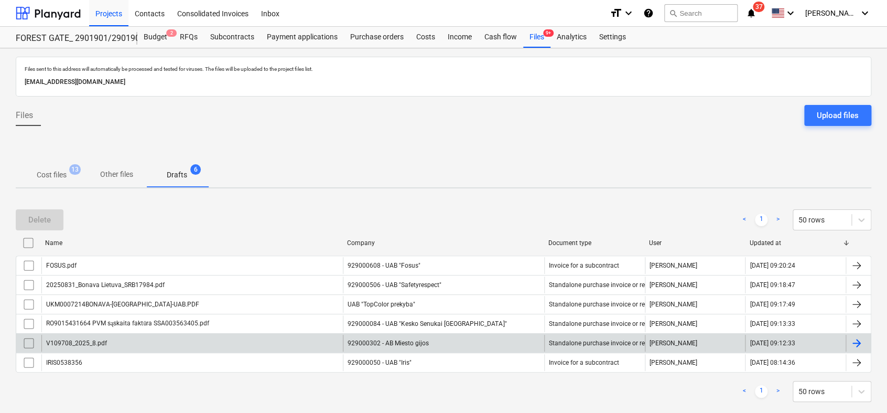
click at [857, 339] on div at bounding box center [856, 343] width 13 height 13
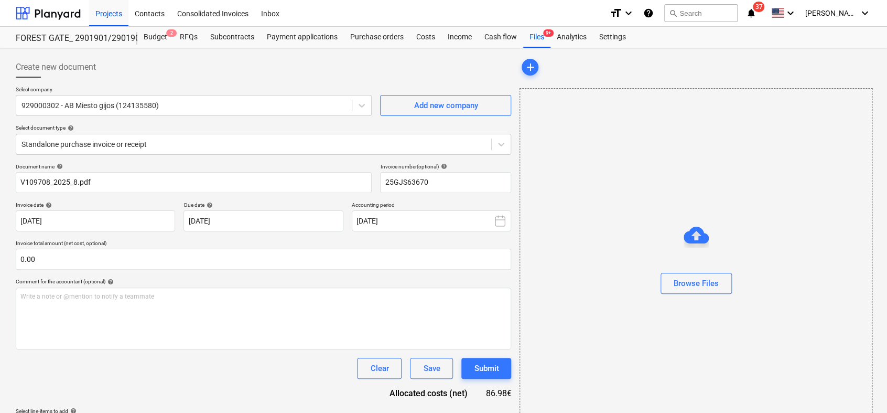
type input "25GJS63670"
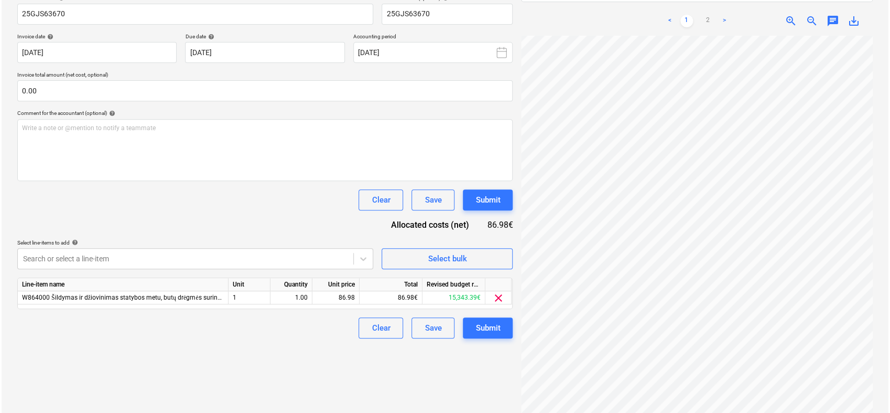
scroll to position [52, 0]
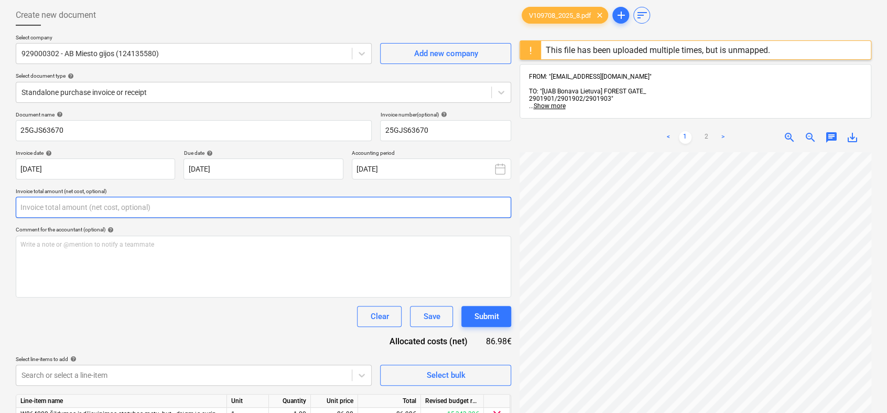
click at [114, 204] on input "text" at bounding box center [263, 207] width 495 height 21
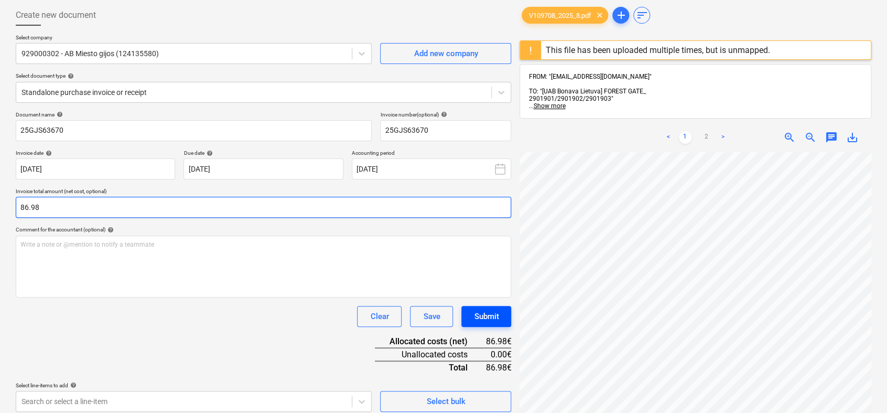
type input "86.98"
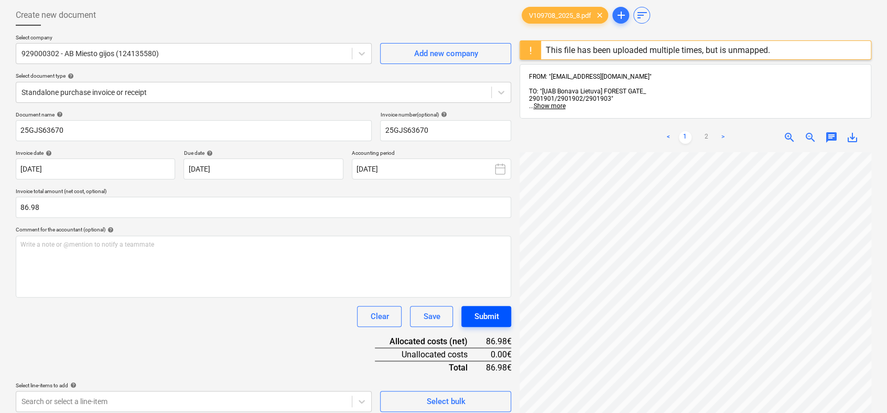
click at [488, 315] on div "Submit" at bounding box center [486, 316] width 25 height 14
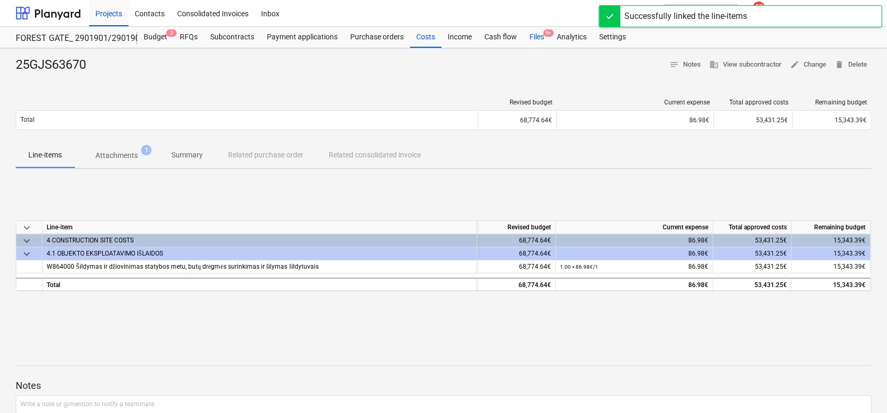
click at [531, 39] on div "Files 9+" at bounding box center [536, 37] width 27 height 21
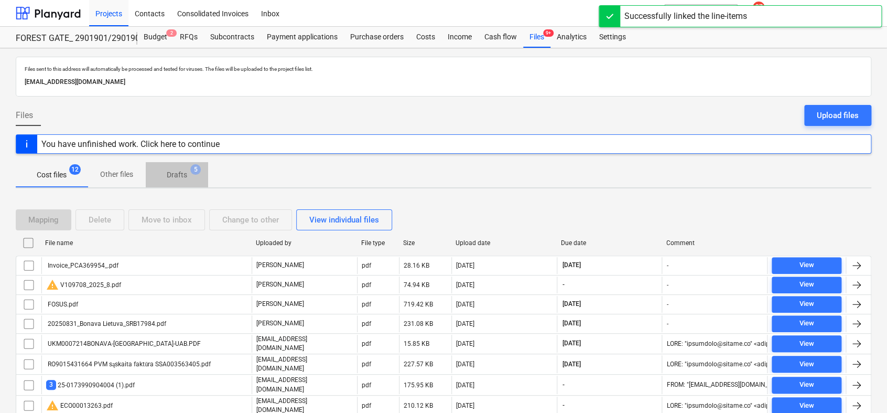
click at [181, 172] on p "Drafts" at bounding box center [177, 174] width 20 height 11
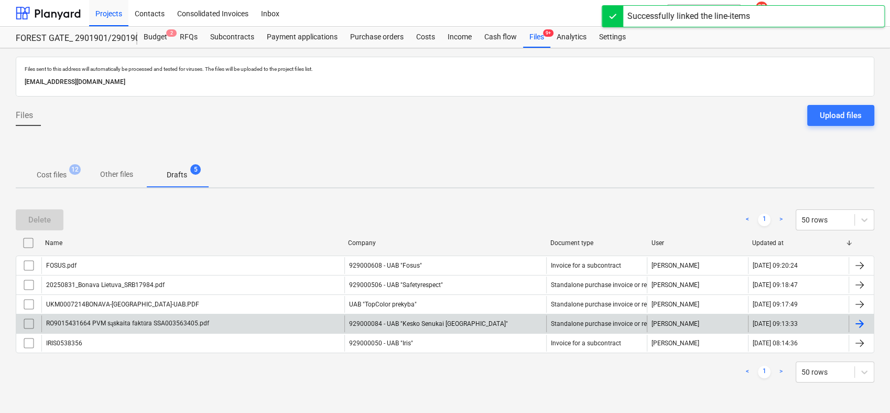
click at [860, 323] on div at bounding box center [859, 323] width 13 height 13
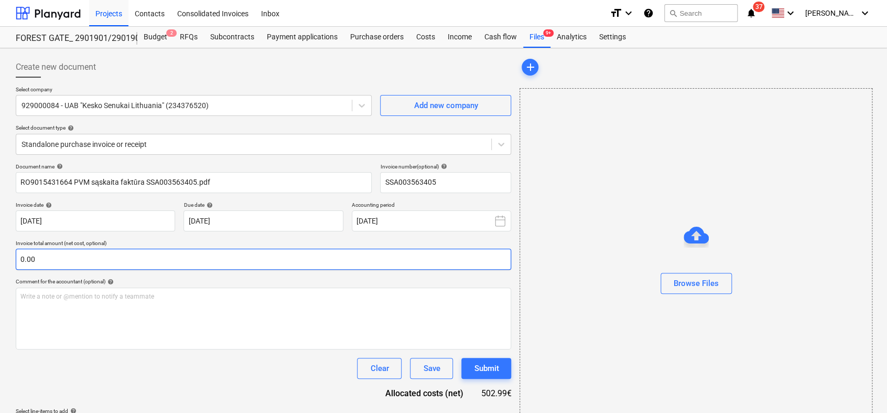
type input "SSA003563405"
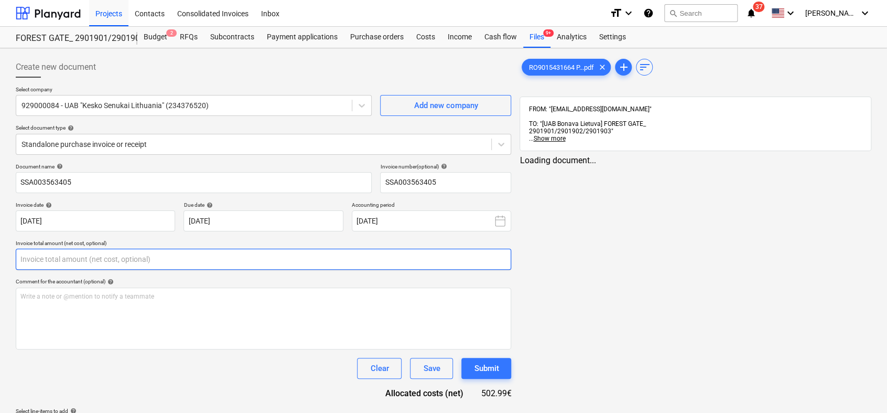
click at [121, 253] on input "text" at bounding box center [263, 258] width 495 height 21
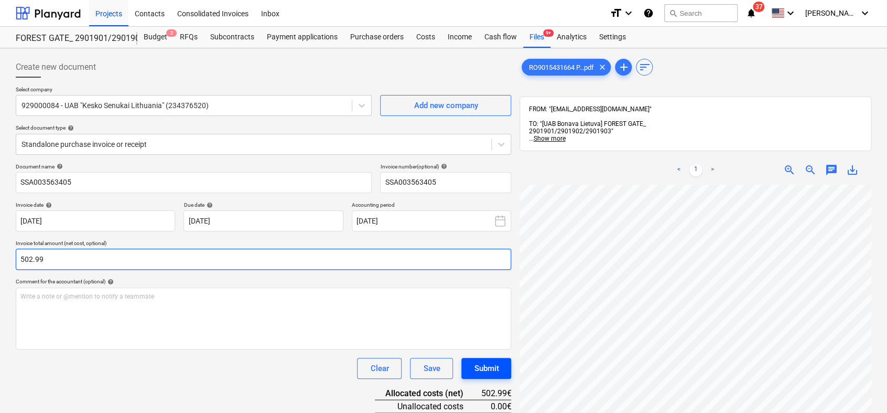
type input "502.99"
click at [495, 368] on div "Submit" at bounding box center [486, 368] width 25 height 14
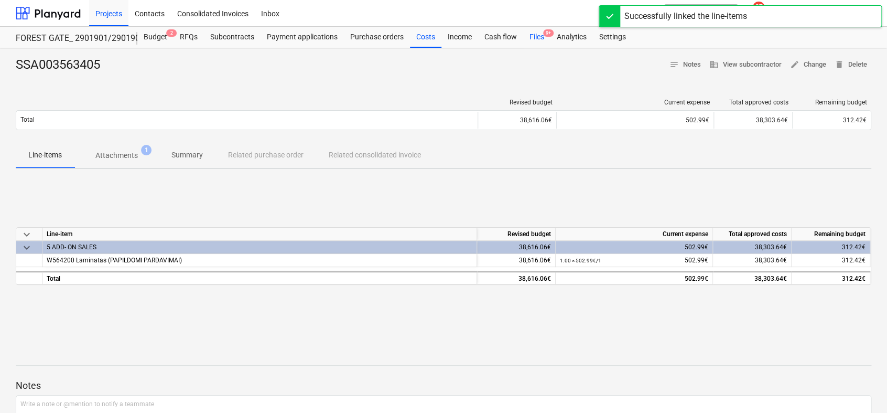
click at [538, 39] on div "Files 9+" at bounding box center [536, 37] width 27 height 21
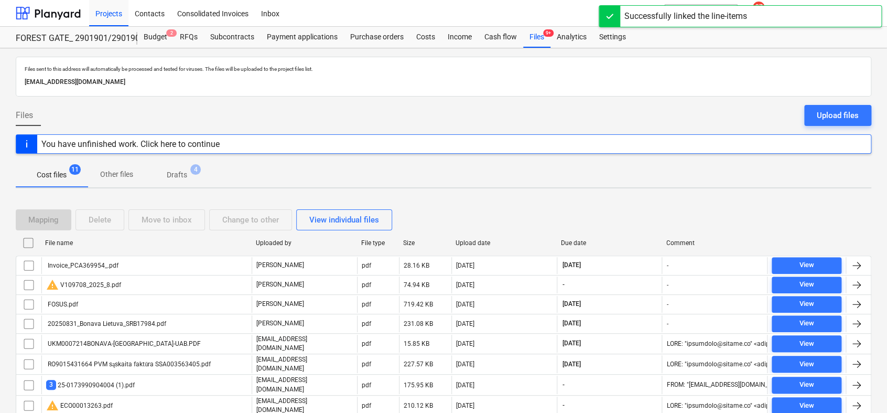
click at [180, 172] on p "Drafts" at bounding box center [177, 174] width 20 height 11
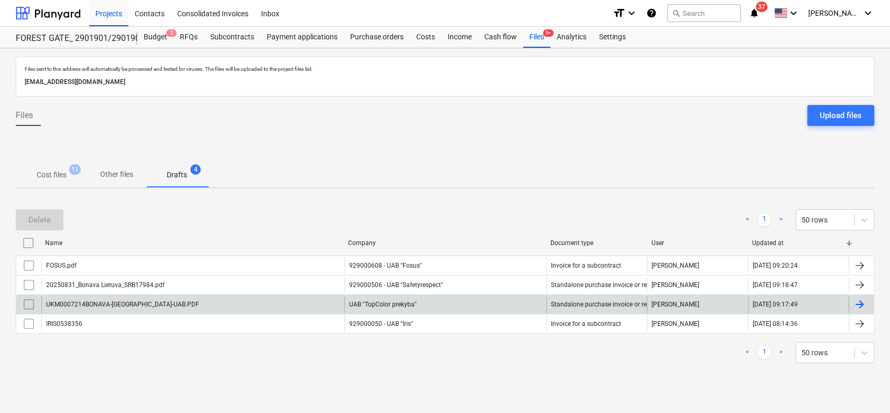
click at [858, 300] on div at bounding box center [859, 304] width 13 height 13
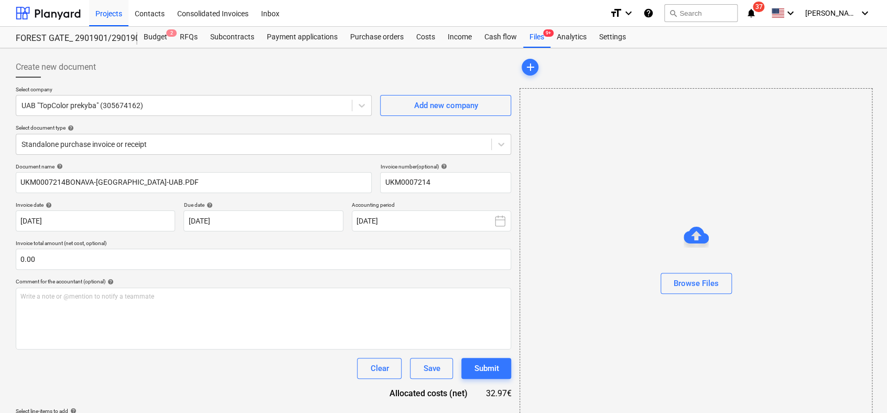
type input "UKM0007214"
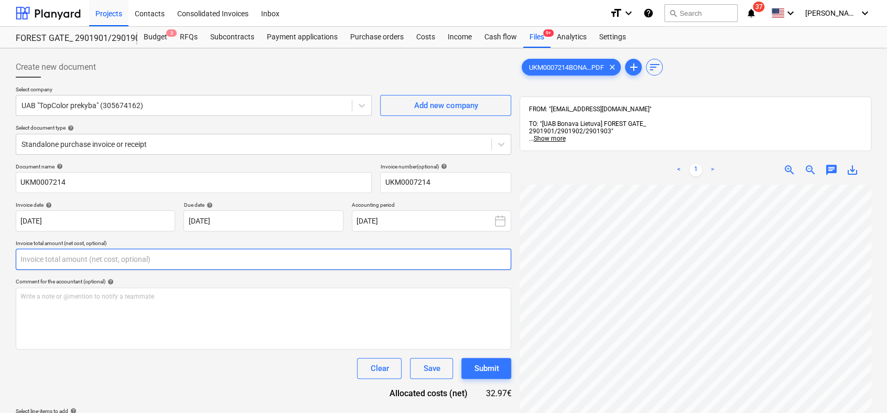
click at [60, 258] on input "text" at bounding box center [263, 258] width 495 height 21
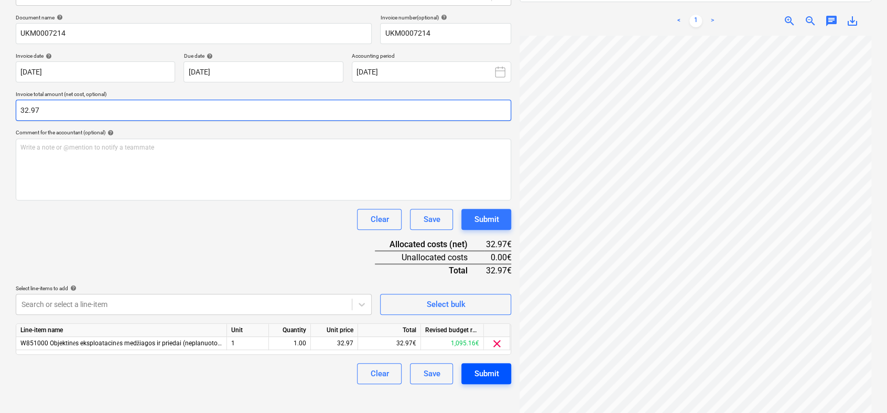
type input "32.97"
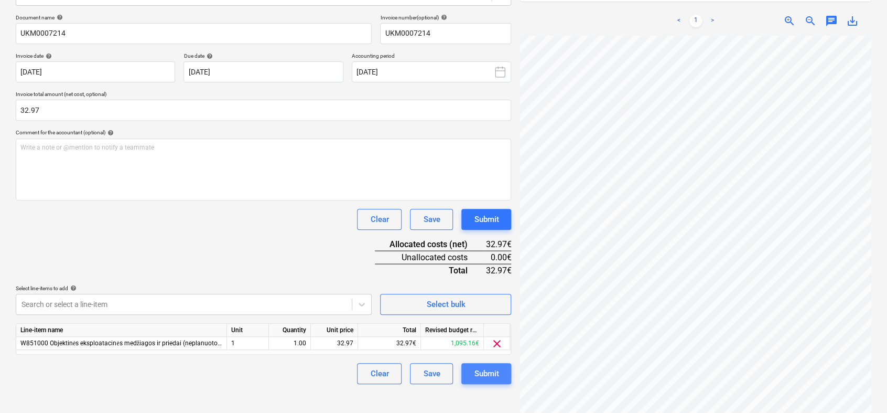
click at [497, 372] on div "Submit" at bounding box center [486, 373] width 25 height 14
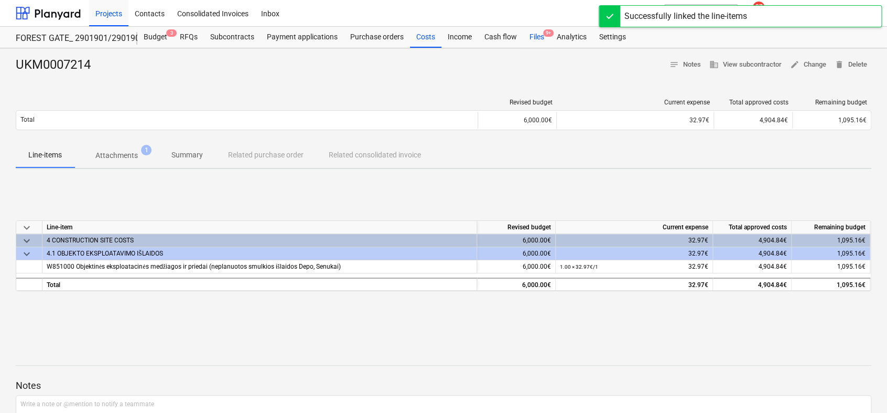
click at [534, 36] on div "Files 9+" at bounding box center [536, 37] width 27 height 21
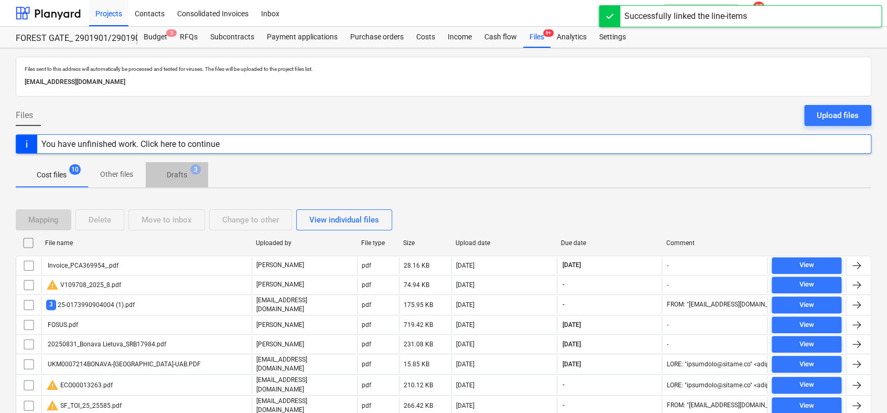
click at [176, 172] on p "Drafts" at bounding box center [177, 174] width 20 height 11
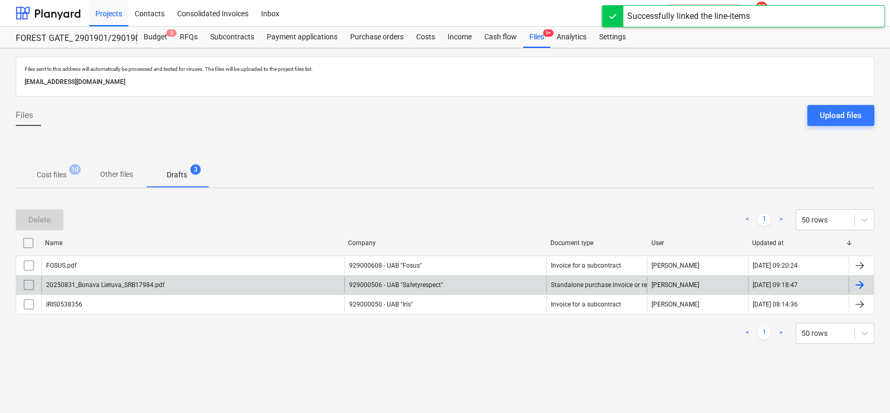
click at [862, 281] on div at bounding box center [859, 284] width 13 height 13
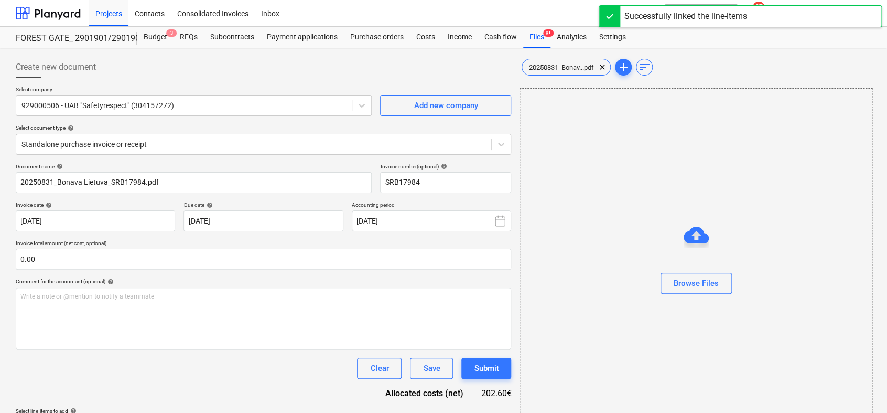
type input "SRB17984"
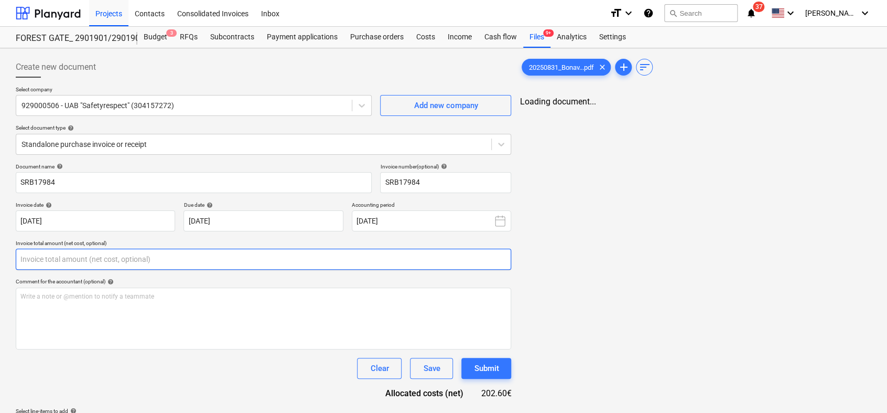
click at [172, 259] on input "text" at bounding box center [263, 258] width 495 height 21
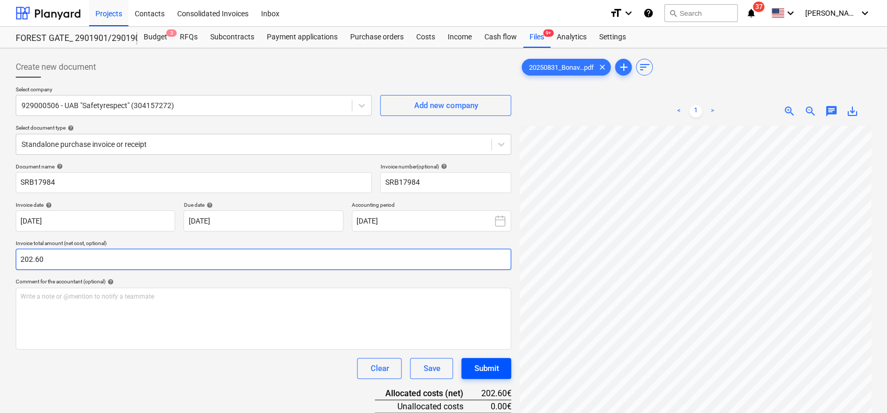
type input "202.60"
click at [485, 364] on div "Submit" at bounding box center [486, 368] width 25 height 14
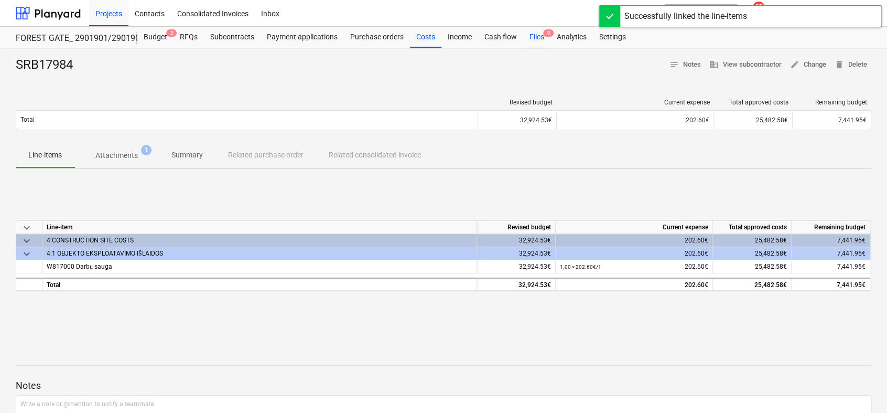
click at [542, 39] on div "Files 9" at bounding box center [536, 37] width 27 height 21
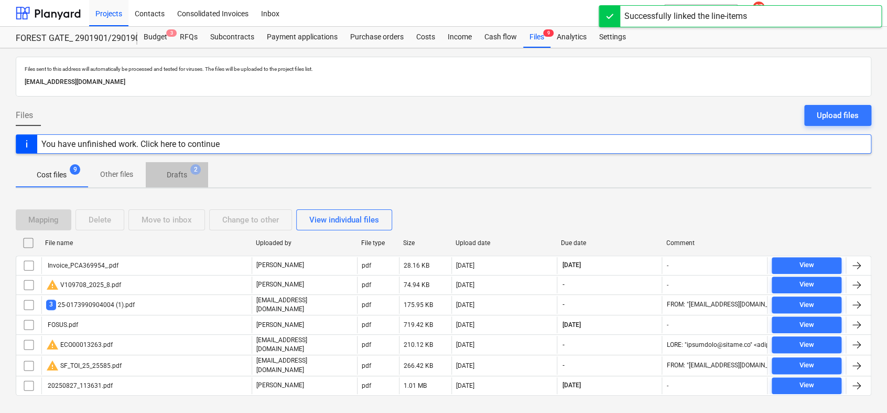
click at [185, 176] on p "Drafts" at bounding box center [177, 174] width 20 height 11
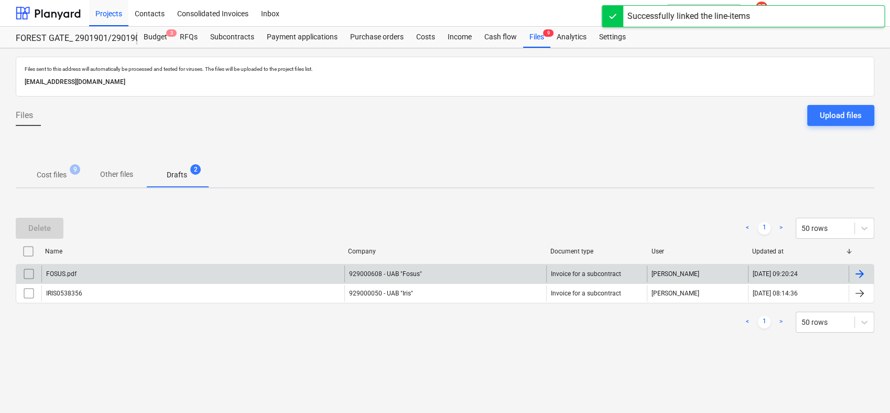
click at [860, 274] on div at bounding box center [859, 273] width 13 height 13
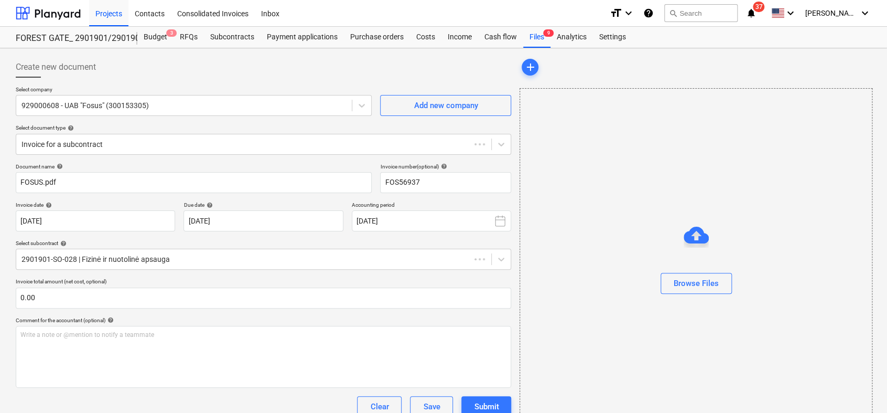
type input "FOS56937"
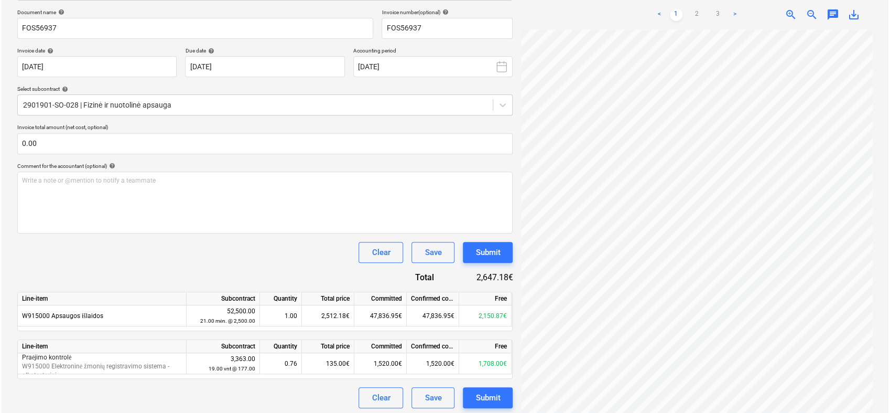
scroll to position [158, 0]
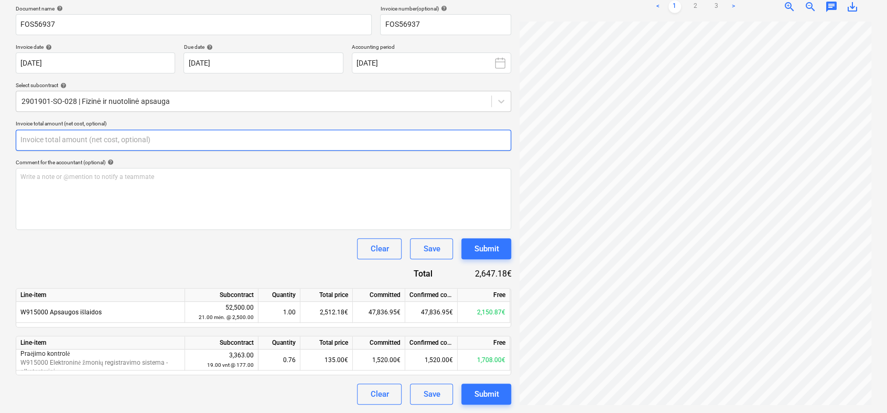
click at [90, 143] on input "text" at bounding box center [263, 139] width 495 height 21
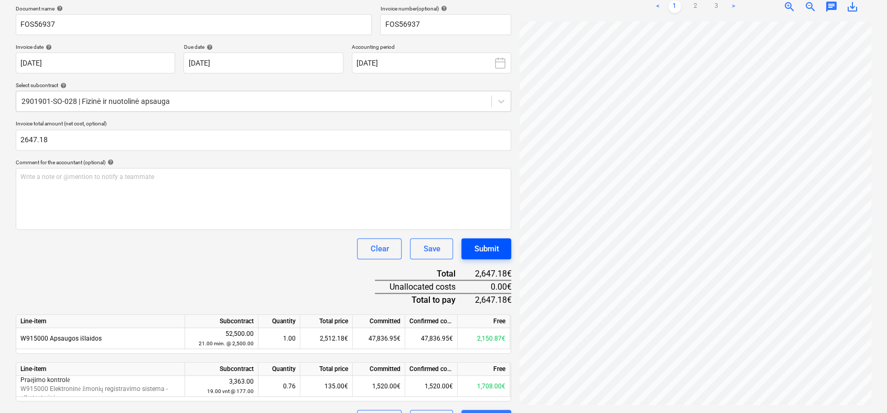
type input "2,647.18"
click at [482, 245] on div "Submit" at bounding box center [486, 249] width 25 height 14
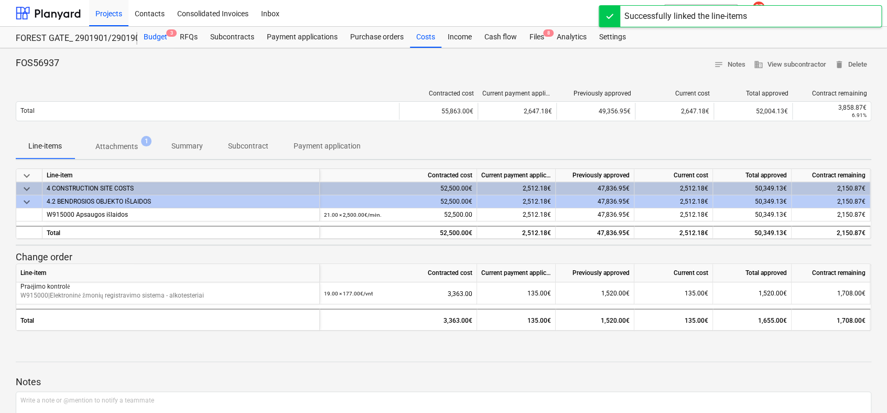
click at [153, 40] on div "Budget 3" at bounding box center [155, 37] width 36 height 21
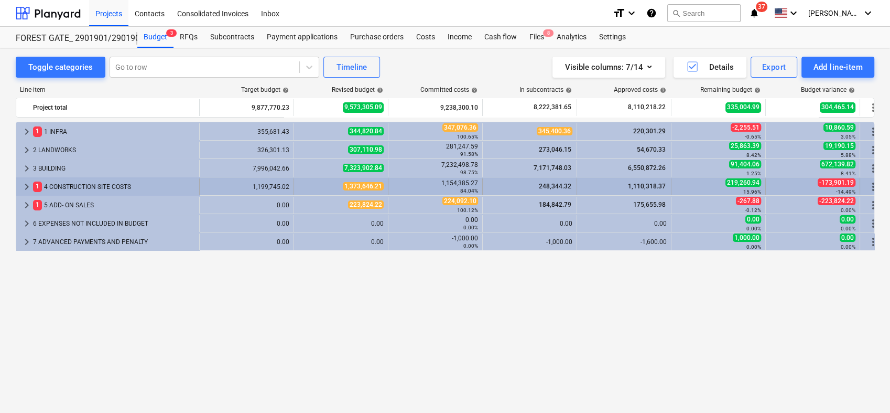
click at [27, 185] on span "keyboard_arrow_right" at bounding box center [26, 186] width 13 height 13
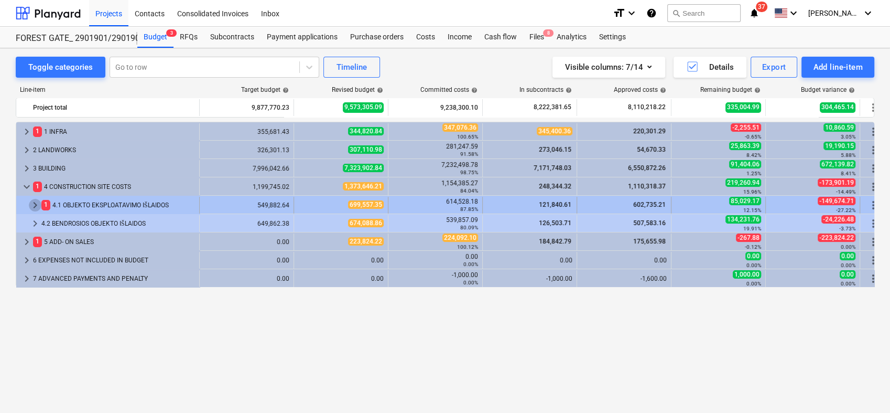
click at [32, 204] on span "keyboard_arrow_right" at bounding box center [35, 205] width 13 height 13
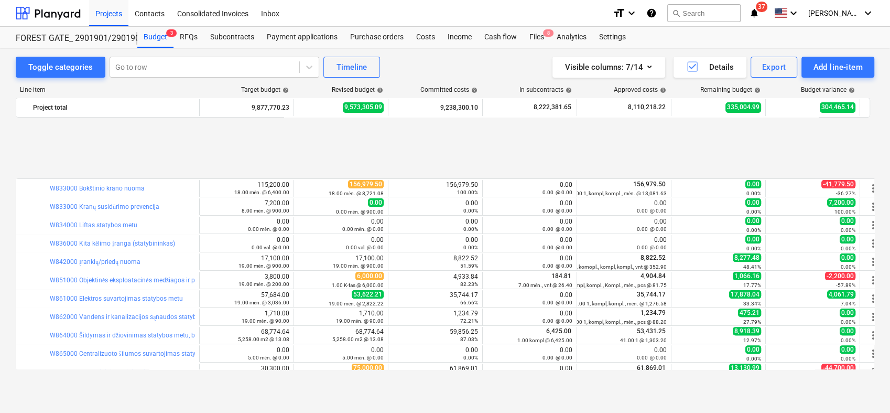
scroll to position [407, 0]
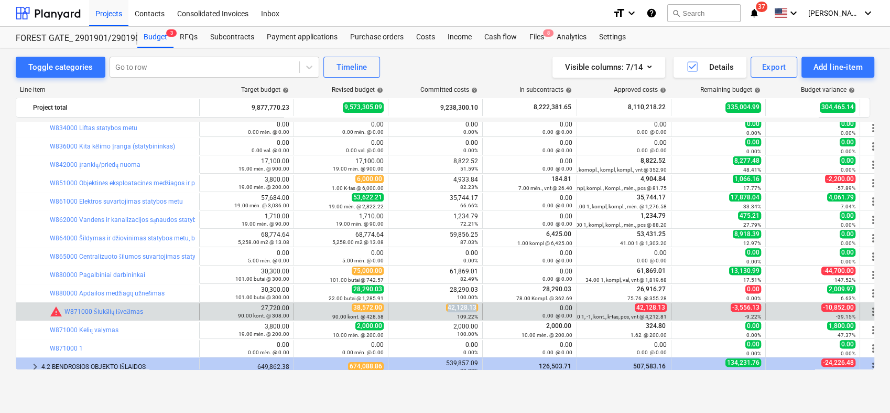
drag, startPoint x: 448, startPoint y: 305, endPoint x: 477, endPoint y: 308, distance: 29.0
click at [477, 308] on span "42,128.13" at bounding box center [462, 307] width 32 height 8
copy span "42,128.13"
click at [302, 308] on span "edit" at bounding box center [304, 311] width 8 height 8
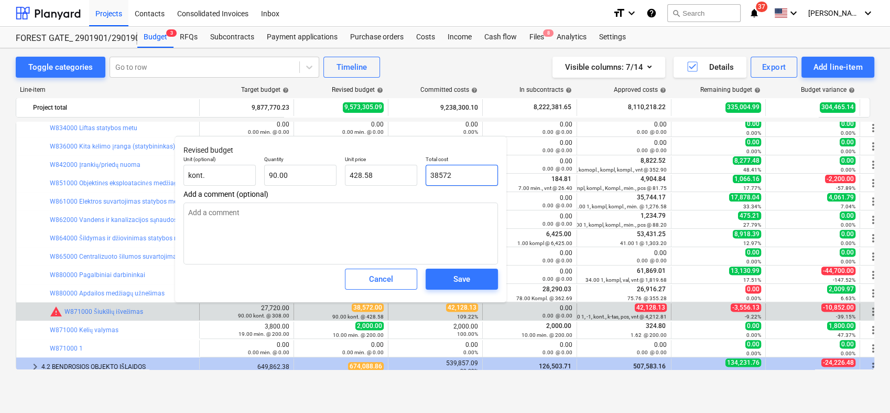
drag, startPoint x: 472, startPoint y: 176, endPoint x: 427, endPoint y: 172, distance: 45.8
click at [427, 172] on input "38572" at bounding box center [462, 175] width 72 height 21
paste input "42,128.13"
type input "42,128.13"
type textarea "x"
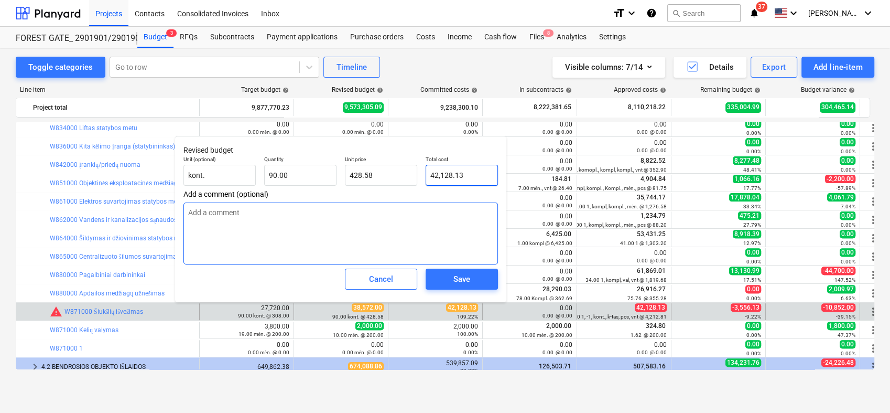
type input "468.09"
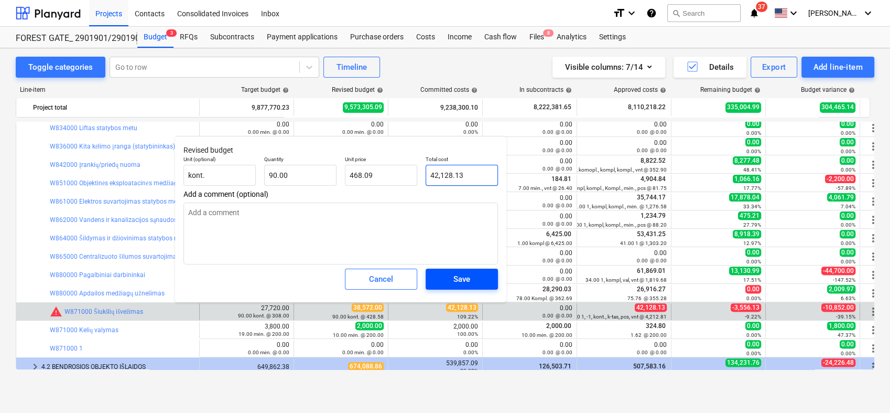
type input "42,128.13"
click at [465, 280] on div "Save" at bounding box center [461, 279] width 17 height 14
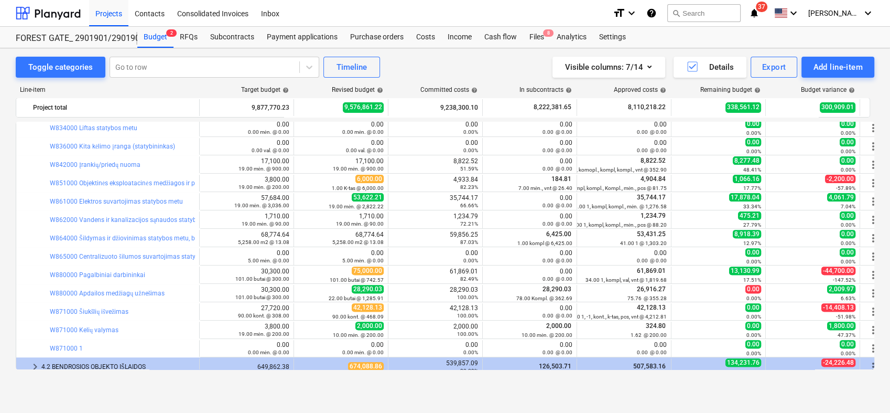
type textarea "x"
type input "90.00"
type input "468.09"
type input "42,128.13"
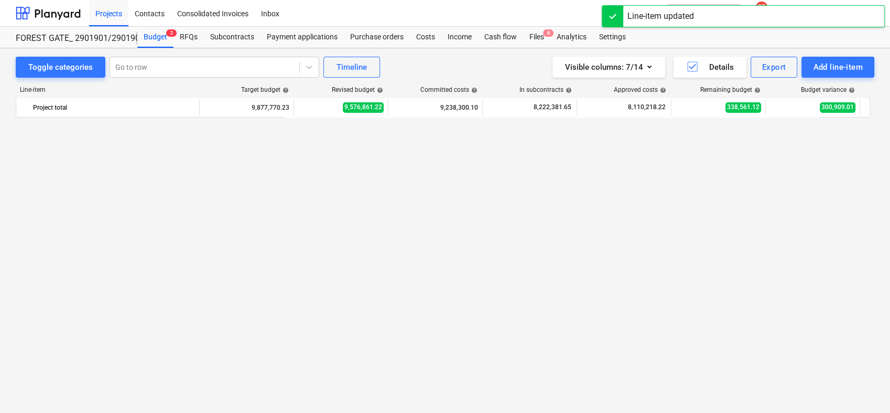
scroll to position [58, 0]
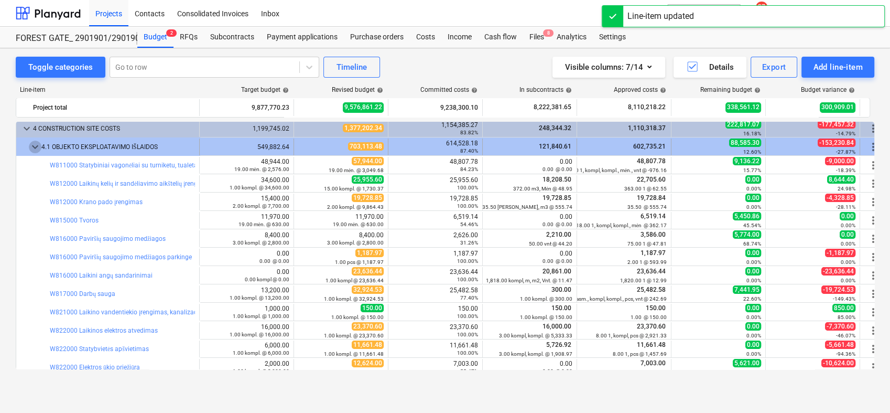
click at [33, 149] on span "keyboard_arrow_down" at bounding box center [35, 146] width 13 height 13
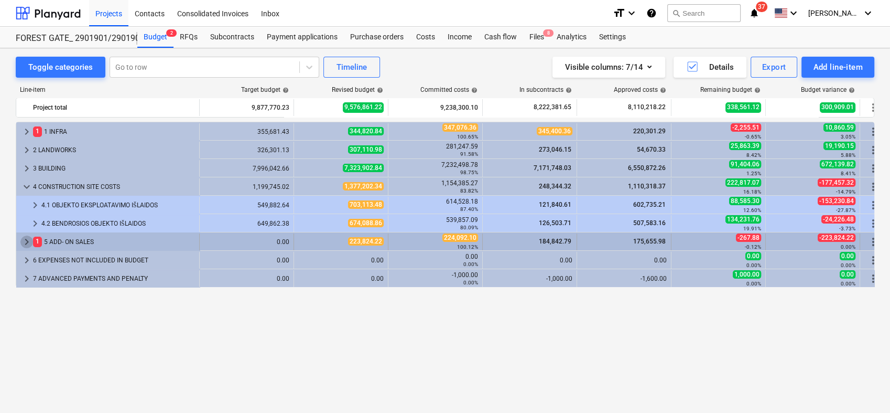
click at [22, 240] on span "keyboard_arrow_right" at bounding box center [26, 241] width 13 height 13
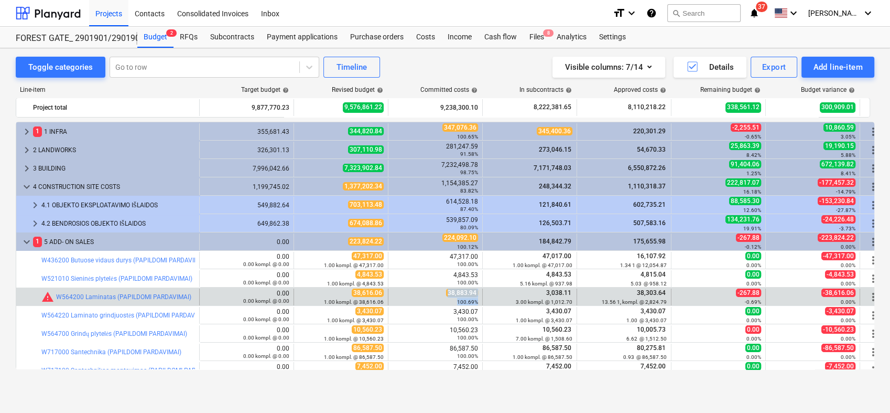
drag, startPoint x: 449, startPoint y: 293, endPoint x: 482, endPoint y: 294, distance: 33.6
click at [482, 294] on div "bar_chart warning W564200 Laminatas (PAPILDOMI PARDAVIMAI) 0.00 0.00 kompl. @ 0…" at bounding box center [451, 296] width 870 height 17
click at [478, 294] on span "38,883.94" at bounding box center [462, 292] width 32 height 8
drag, startPoint x: 449, startPoint y: 291, endPoint x: 475, endPoint y: 291, distance: 26.7
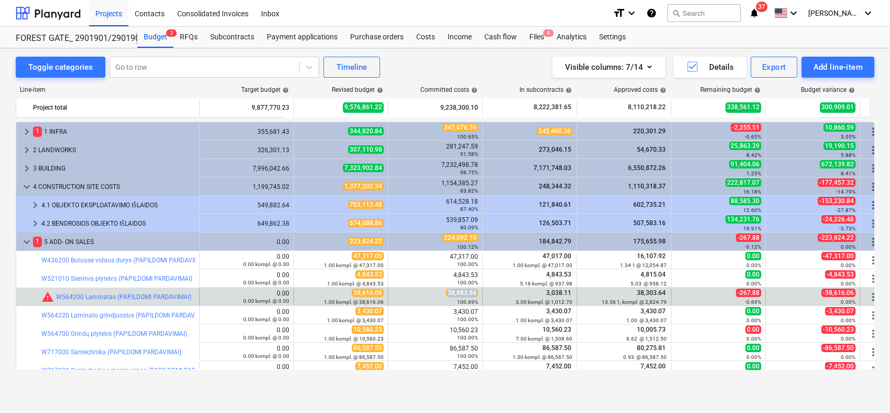
click at [475, 291] on span "38,883.94" at bounding box center [462, 292] width 32 height 8
copy span "38,883.94"
click at [306, 294] on span "edit" at bounding box center [304, 297] width 8 height 8
type textarea "x"
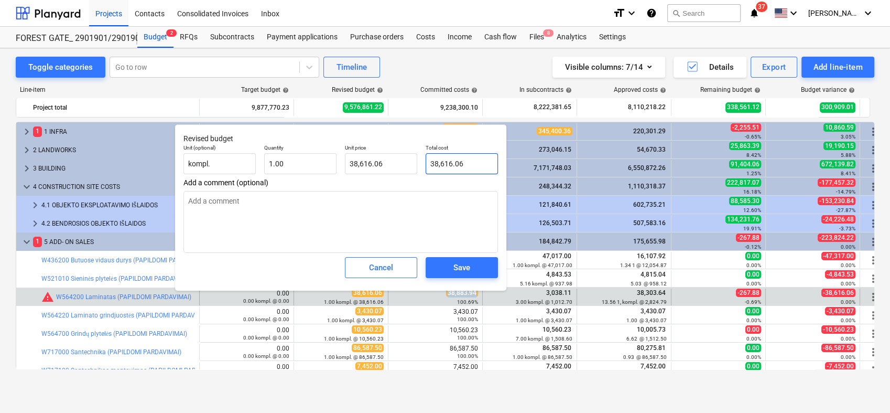
type input "38616.06"
drag, startPoint x: 441, startPoint y: 169, endPoint x: 420, endPoint y: 169, distance: 21.5
click at [420, 169] on div "Unit (optional) kompl. Quantity 1.00 Unit price 38,616.06 Total cost 38616.06" at bounding box center [340, 159] width 323 height 38
paste input ",883.94"
type textarea "x"
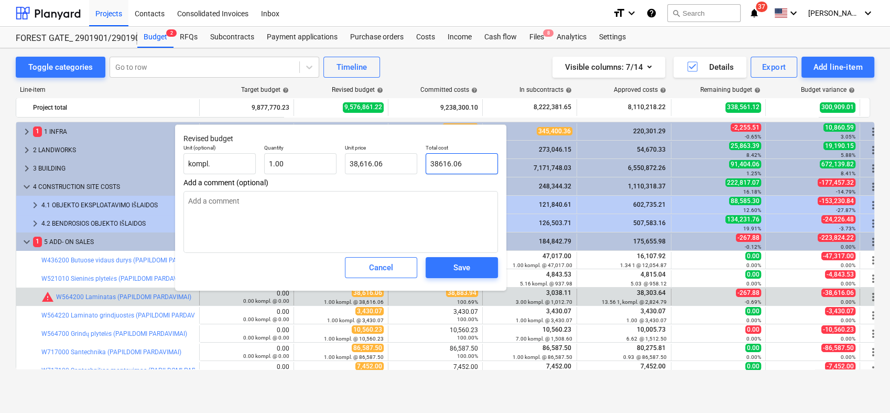
type input "38,883.94"
click at [465, 272] on div "Save" at bounding box center [461, 268] width 17 height 14
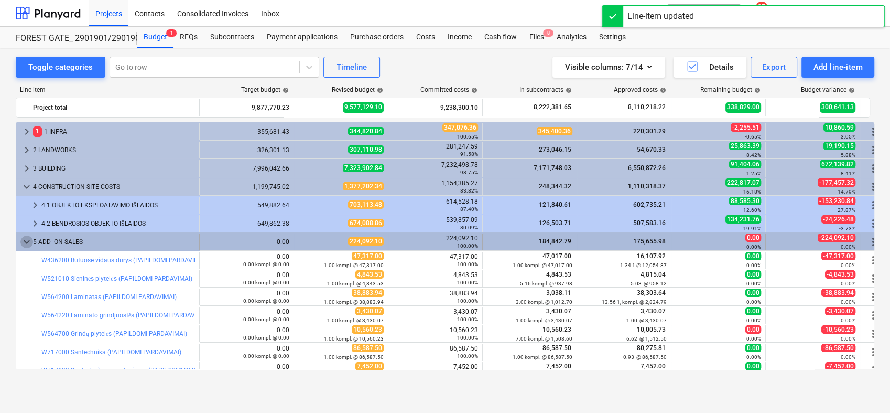
click at [30, 242] on span "keyboard_arrow_down" at bounding box center [26, 241] width 13 height 13
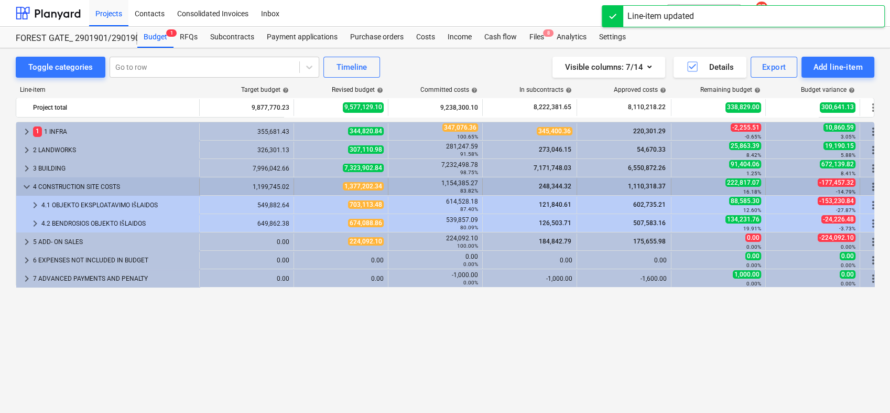
click at [24, 186] on span "keyboard_arrow_down" at bounding box center [26, 186] width 13 height 13
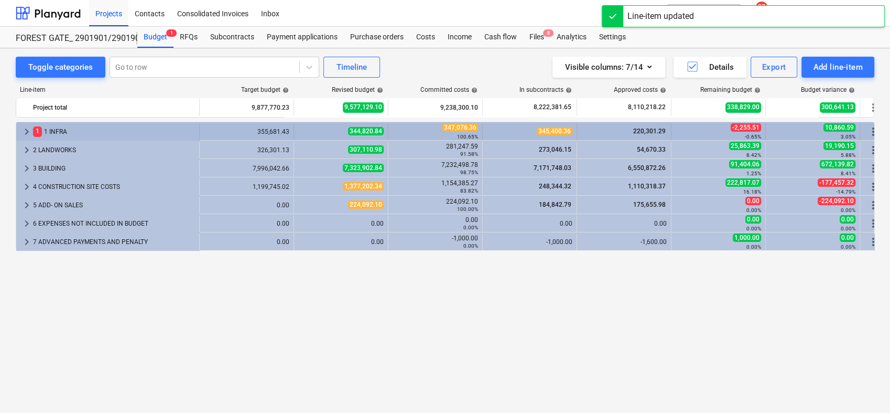
click at [24, 131] on span "keyboard_arrow_right" at bounding box center [26, 131] width 13 height 13
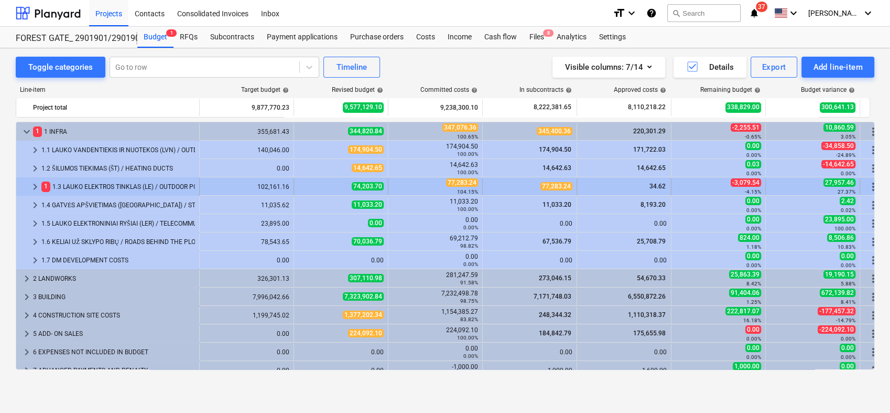
click at [38, 184] on span "keyboard_arrow_right" at bounding box center [35, 186] width 13 height 13
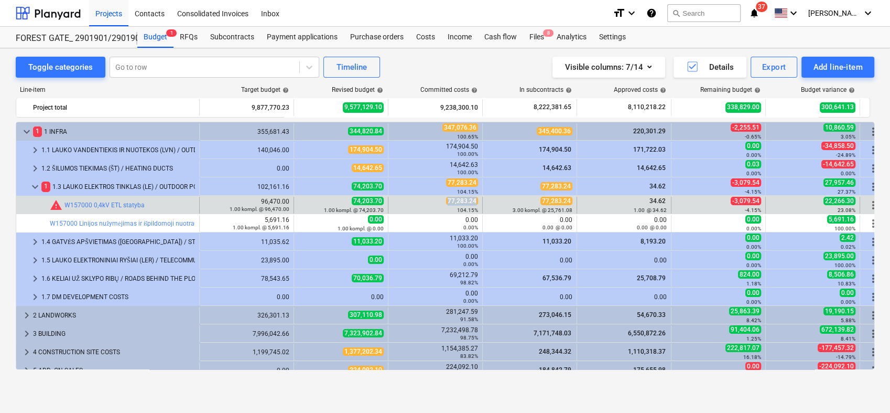
drag, startPoint x: 449, startPoint y: 202, endPoint x: 478, endPoint y: 202, distance: 29.4
click at [478, 202] on div "77,283.24 104.15%" at bounding box center [435, 205] width 85 height 16
copy span "77,283.24"
click at [304, 204] on span "edit" at bounding box center [304, 205] width 8 height 8
type textarea "x"
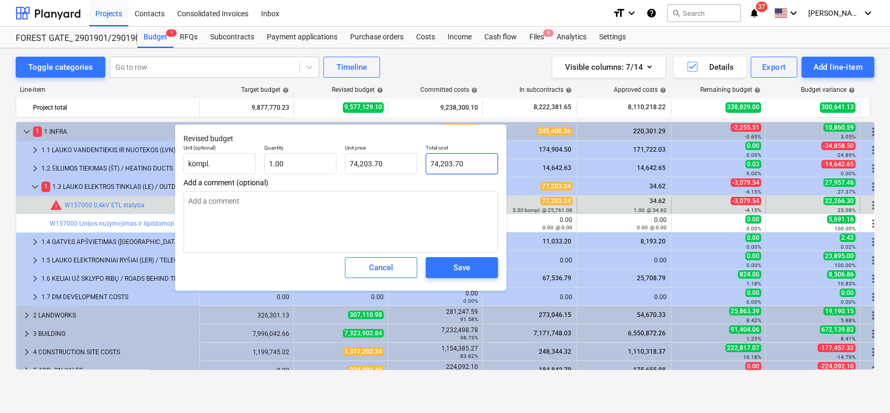
type input "74203.7"
drag, startPoint x: 469, startPoint y: 166, endPoint x: 430, endPoint y: 159, distance: 39.8
click at [430, 159] on input "74203.7" at bounding box center [462, 163] width 72 height 21
paste input "7,283.24"
type textarea "x"
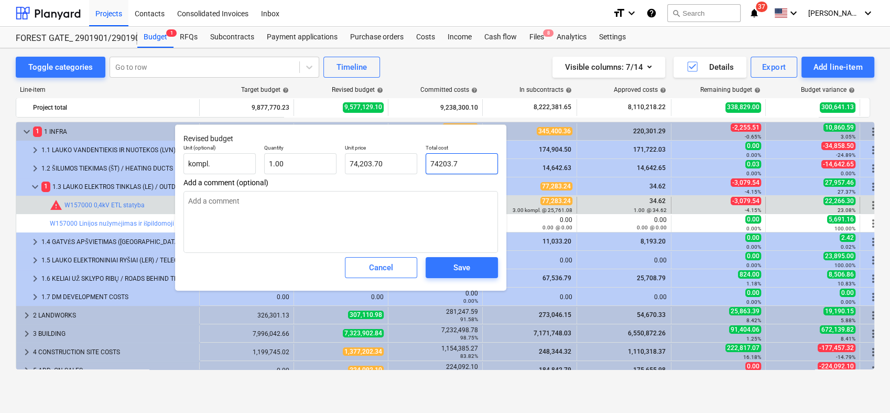
type input "77,283.24"
click at [465, 270] on div "Save" at bounding box center [461, 268] width 17 height 14
type textarea "x"
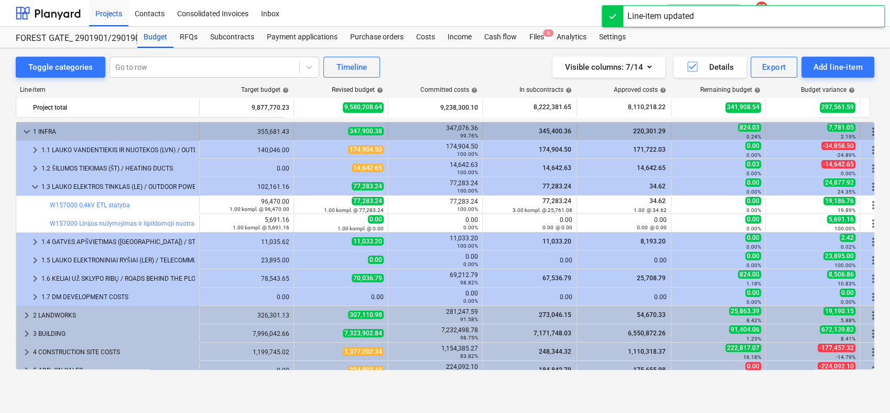
click at [28, 126] on span "keyboard_arrow_down" at bounding box center [26, 131] width 13 height 13
